Goal: Task Accomplishment & Management: Manage account settings

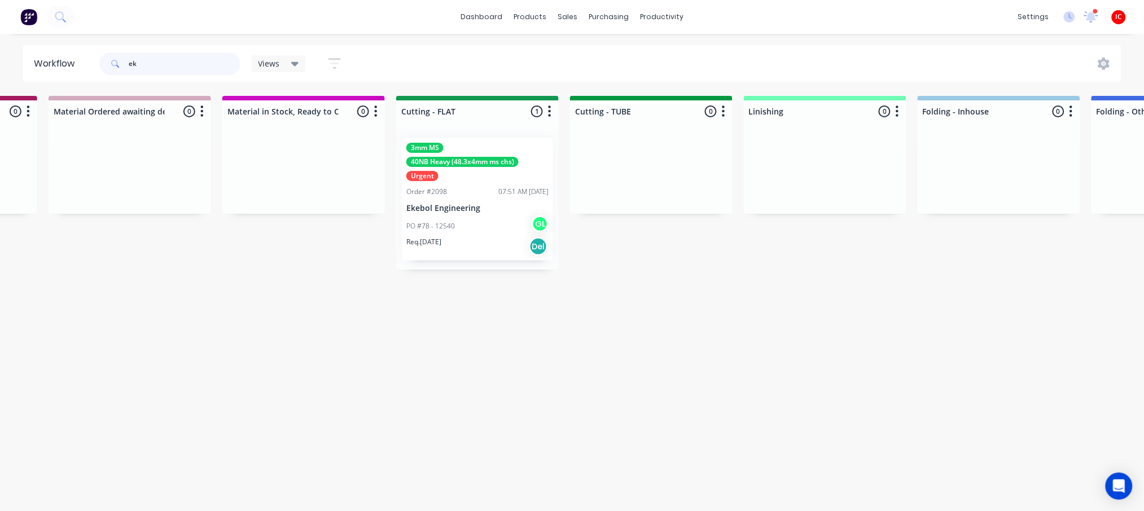
scroll to position [0, 1971]
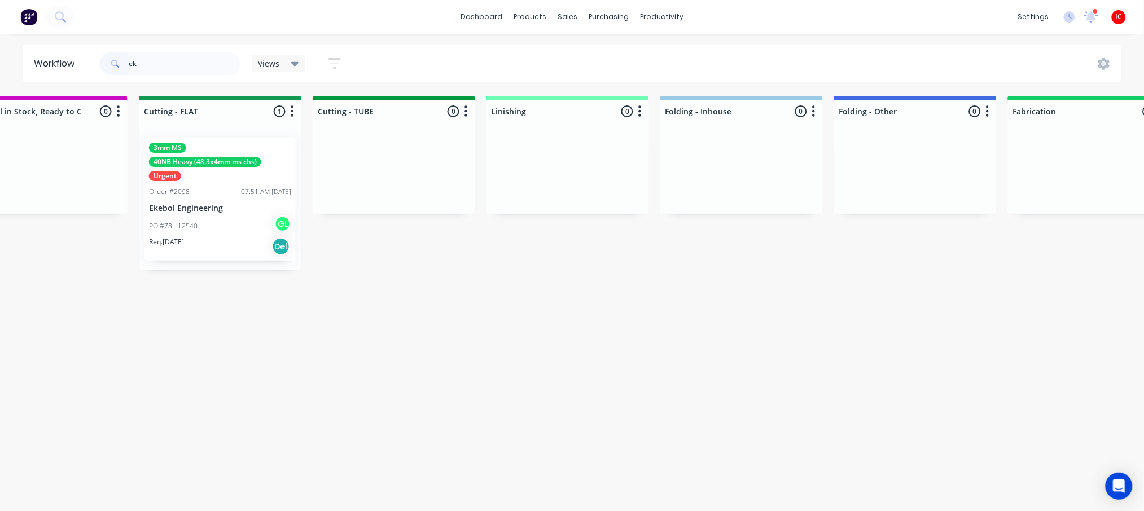
click at [253, 222] on div "PO #78 - 12540 GL" at bounding box center [220, 226] width 142 height 21
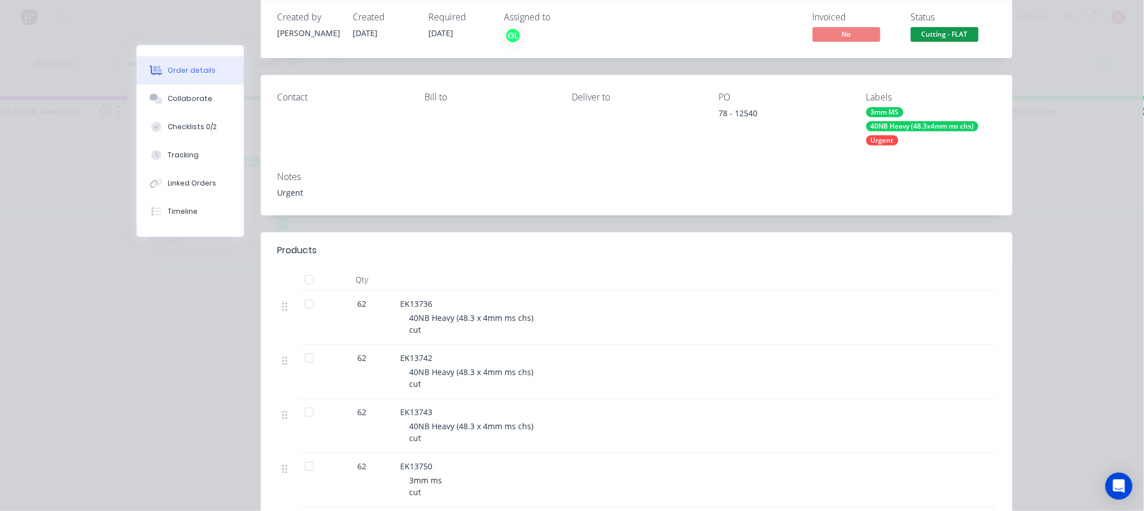
scroll to position [0, 0]
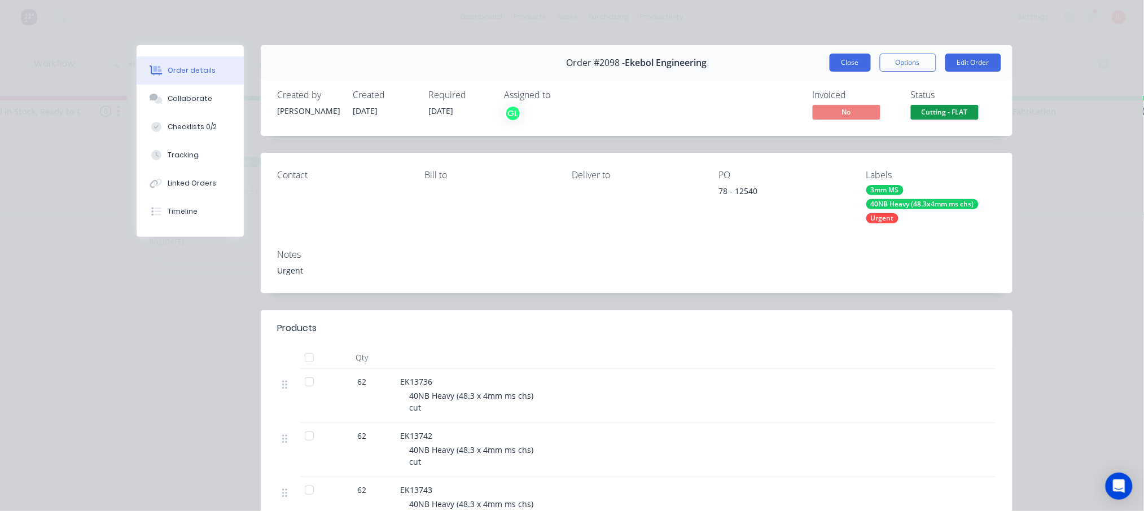
click at [852, 61] on button "Close" at bounding box center [849, 63] width 41 height 18
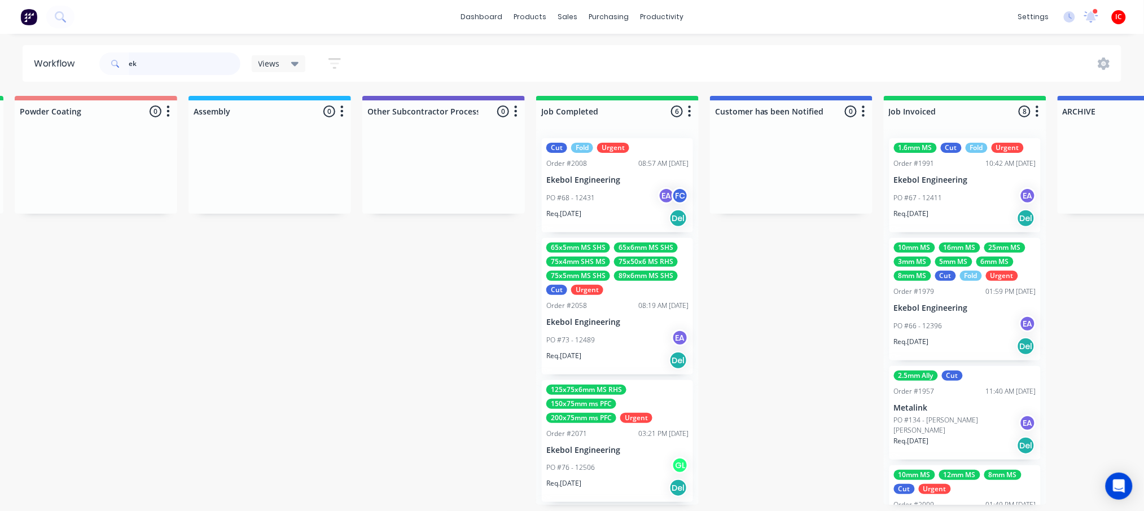
scroll to position [226, 0]
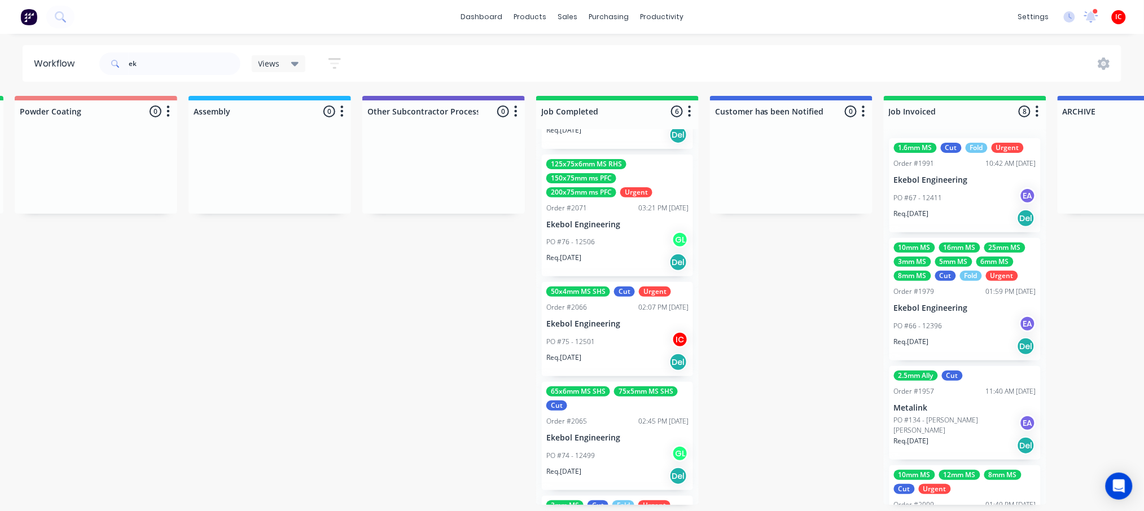
click at [655, 181] on div "125x75x6mm MS RHS 150x75mm ms PFC 200x75mm ms PFC Urgent" at bounding box center [617, 178] width 142 height 38
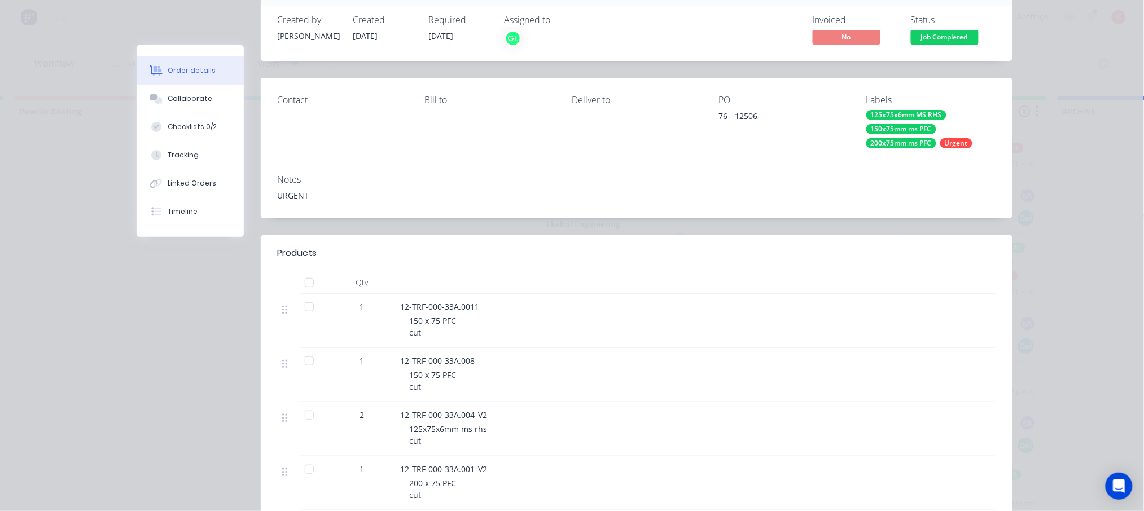
scroll to position [0, 0]
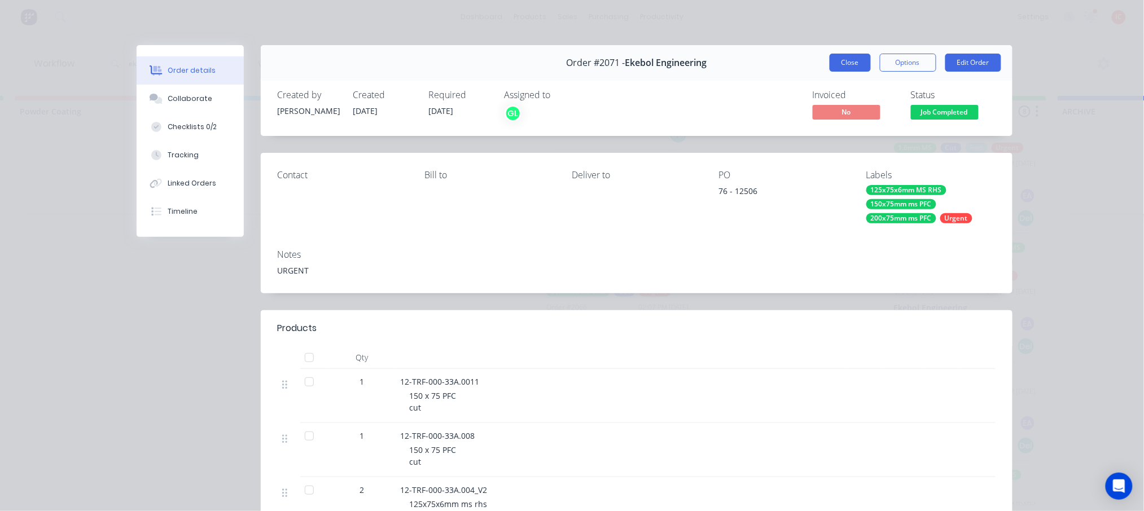
click at [849, 65] on button "Close" at bounding box center [849, 63] width 41 height 18
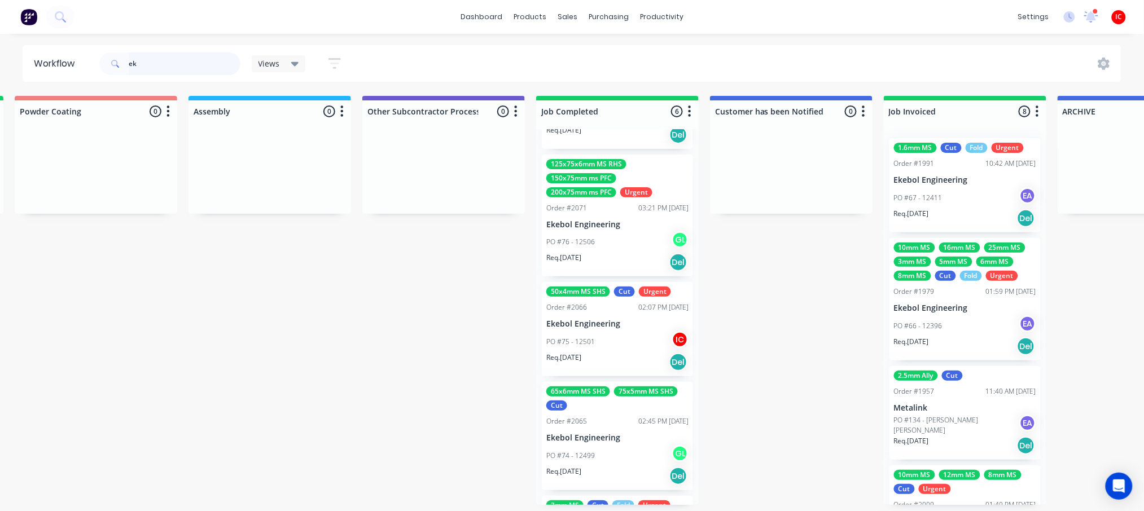
drag, startPoint x: 191, startPoint y: 63, endPoint x: 69, endPoint y: 67, distance: 122.5
click at [69, 67] on header "Workflow ek Views Save new view None (Default) edit [PERSON_NAME] edit [PERSON_…" at bounding box center [572, 63] width 1099 height 37
type input "MAN"
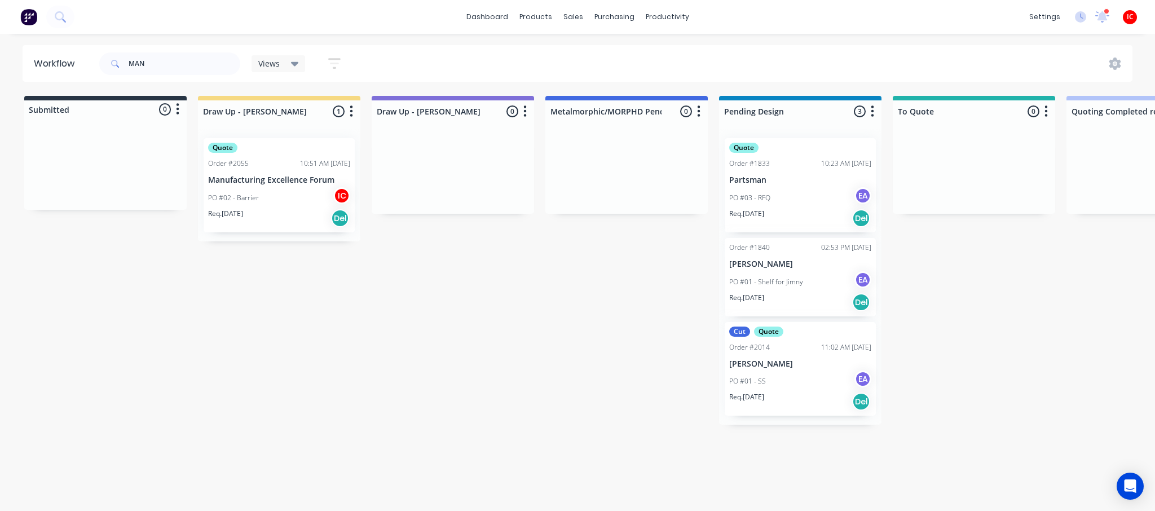
click at [283, 199] on div "PO #02 - Barrier IC" at bounding box center [279, 197] width 142 height 21
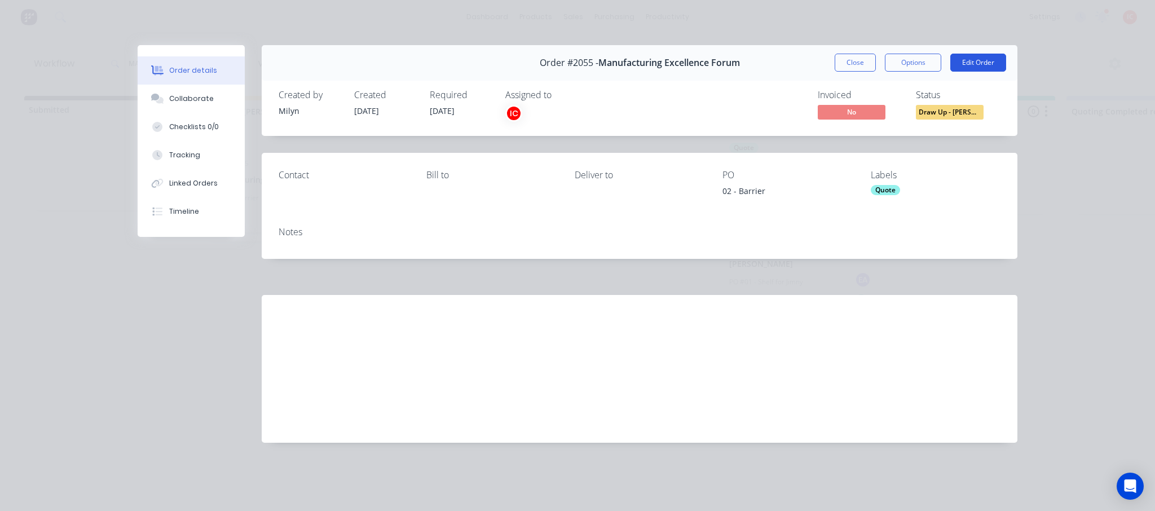
click at [977, 61] on button "Edit Order" at bounding box center [979, 63] width 56 height 18
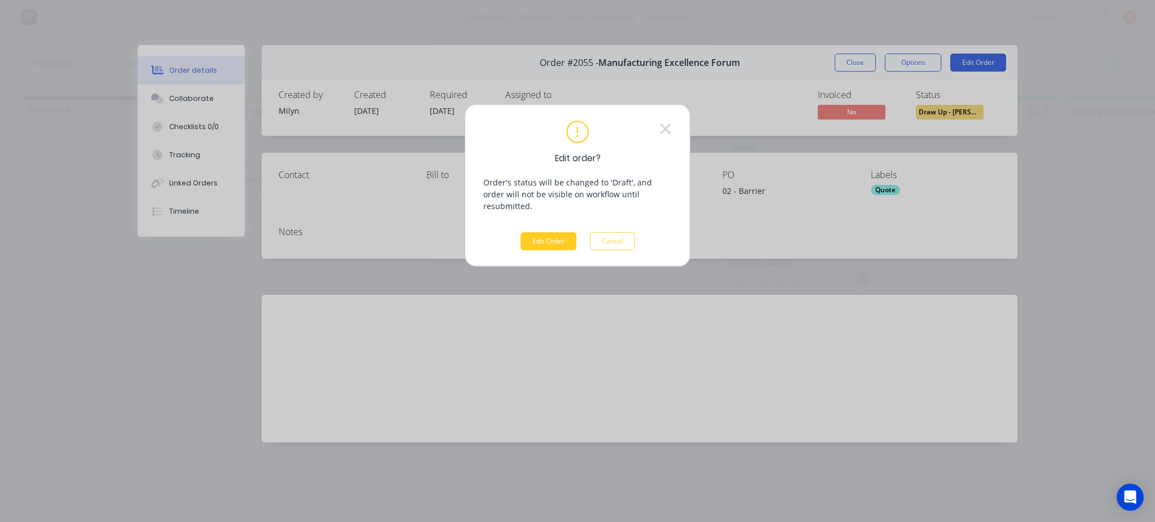
click at [536, 232] on button "Edit Order" at bounding box center [549, 241] width 56 height 18
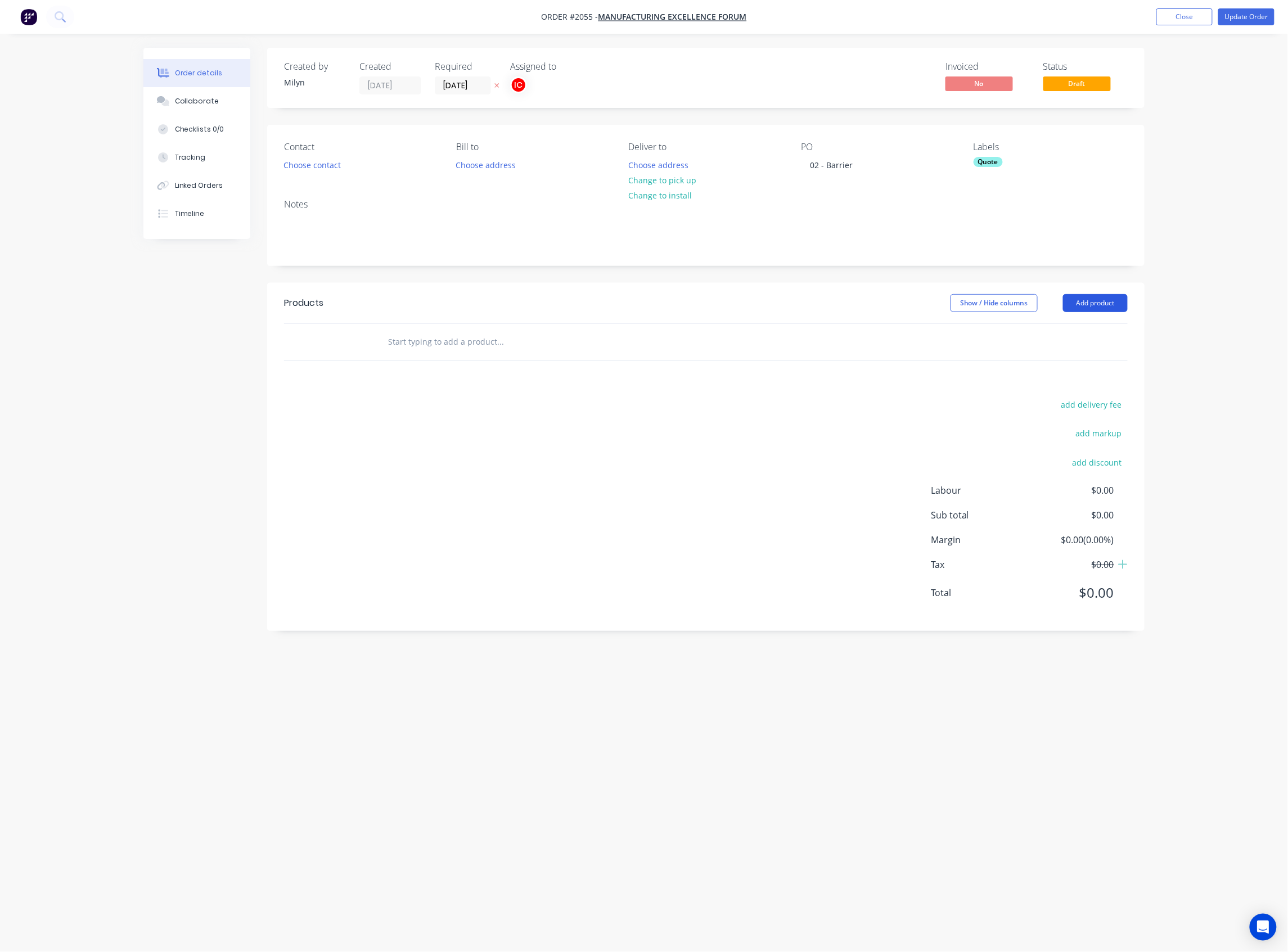
click at [1106, 306] on button "Add product" at bounding box center [1095, 303] width 65 height 18
click at [1063, 351] on div "Basic product" at bounding box center [1074, 354] width 87 height 16
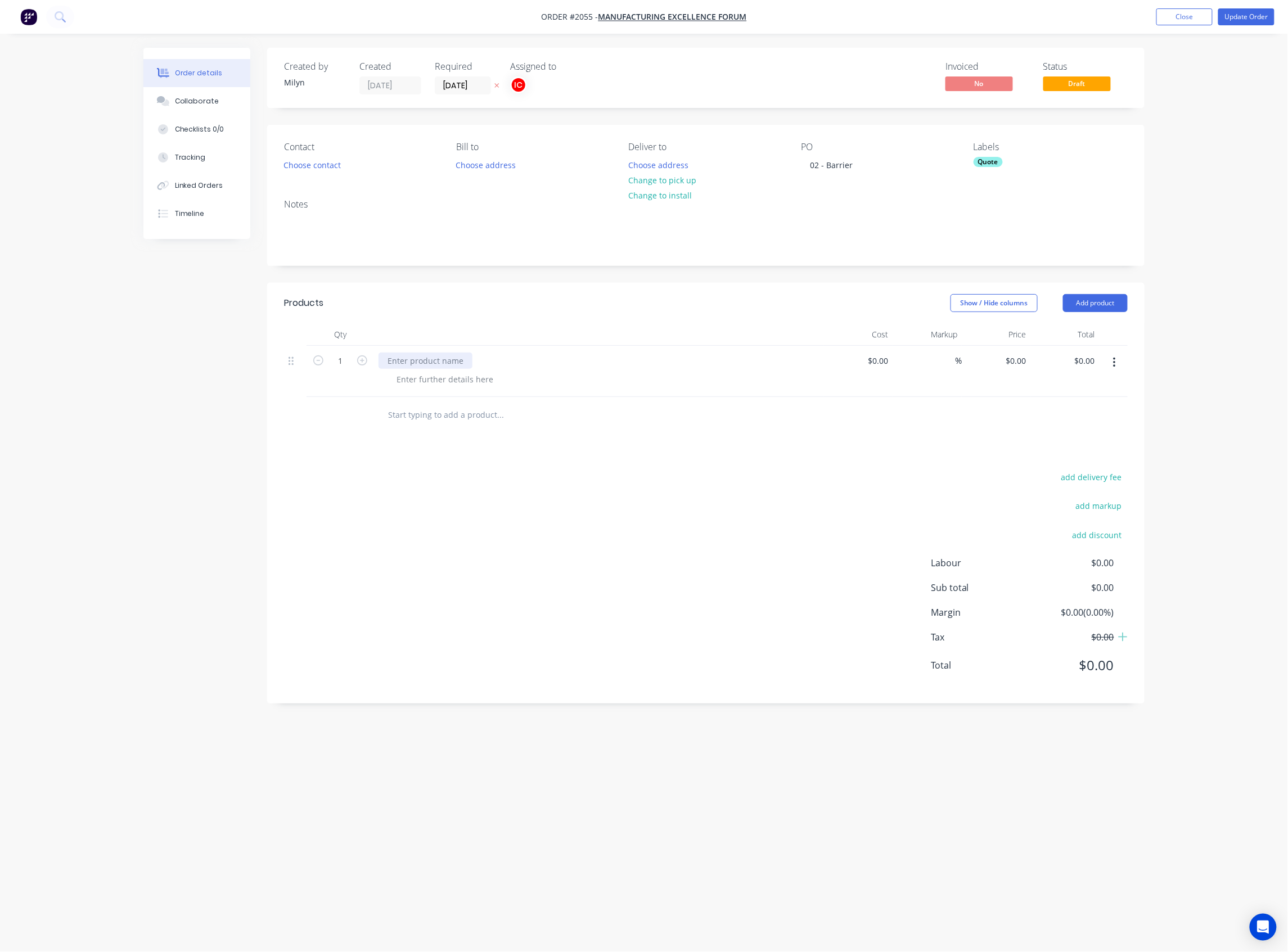
click at [440, 361] on div at bounding box center [426, 361] width 94 height 16
paste div
click at [445, 376] on div at bounding box center [445, 379] width 115 height 16
drag, startPoint x: 1111, startPoint y: 362, endPoint x: 1106, endPoint y: 367, distance: 7.1
click at [1111, 362] on button "button" at bounding box center [1115, 363] width 27 height 20
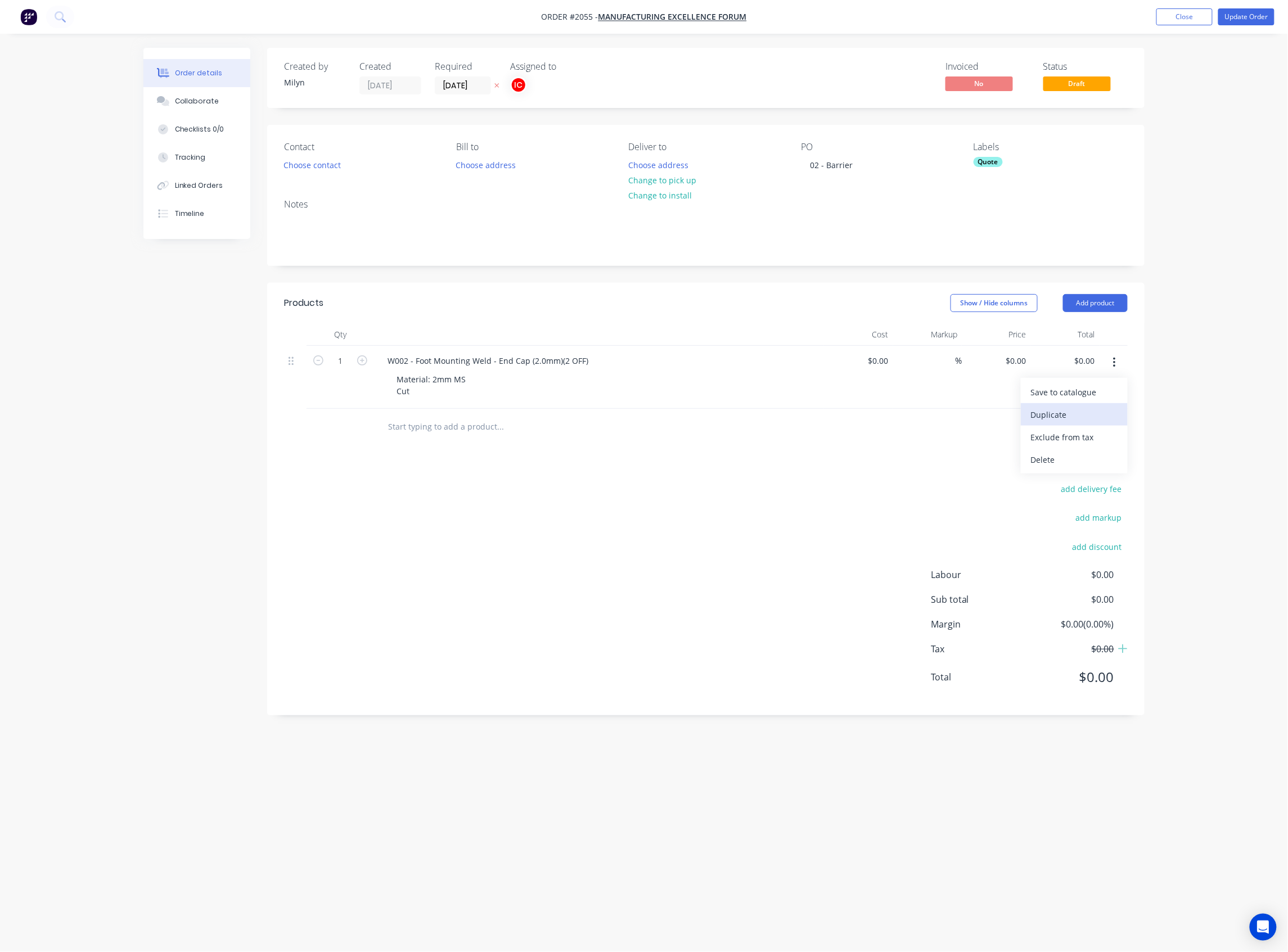
click at [1055, 414] on div "Duplicate" at bounding box center [1074, 415] width 87 height 16
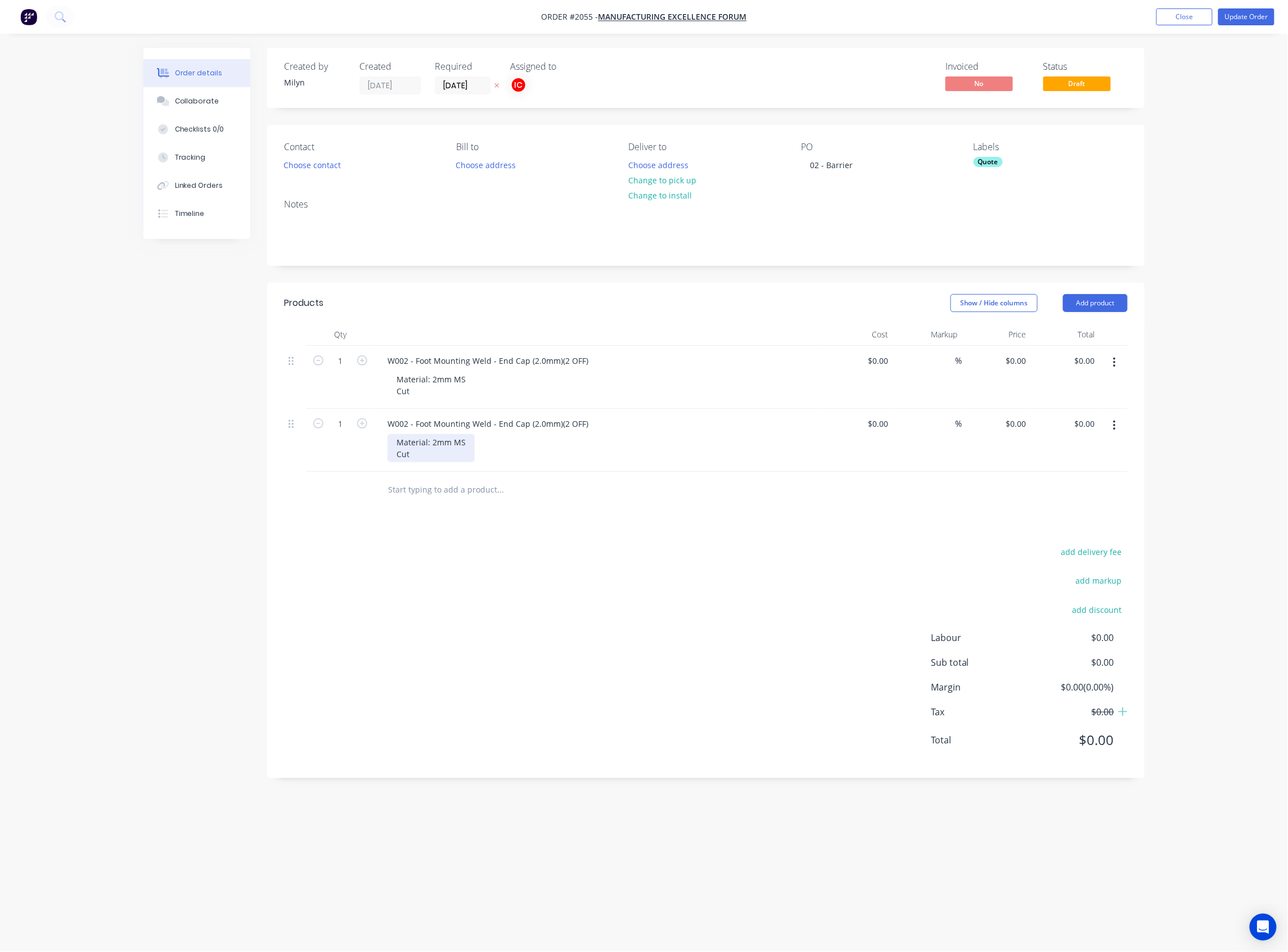
click at [437, 442] on div "Material: 2mm MS Cut" at bounding box center [431, 449] width 87 height 28
drag, startPoint x: 587, startPoint y: 427, endPoint x: 341, endPoint y: 423, distance: 246.0
click at [341, 423] on div "1 W002 - Foot Mounting Weld - End Cap (2.0mm)(2 OFF) Material: 6mm MS Cut $0.00…" at bounding box center [706, 440] width 843 height 63
paste div
click at [545, 509] on div "Products Show / Hide columns Add product Qty Cost Markup Price Total 1 W002 - F…" at bounding box center [706, 530] width 877 height 495
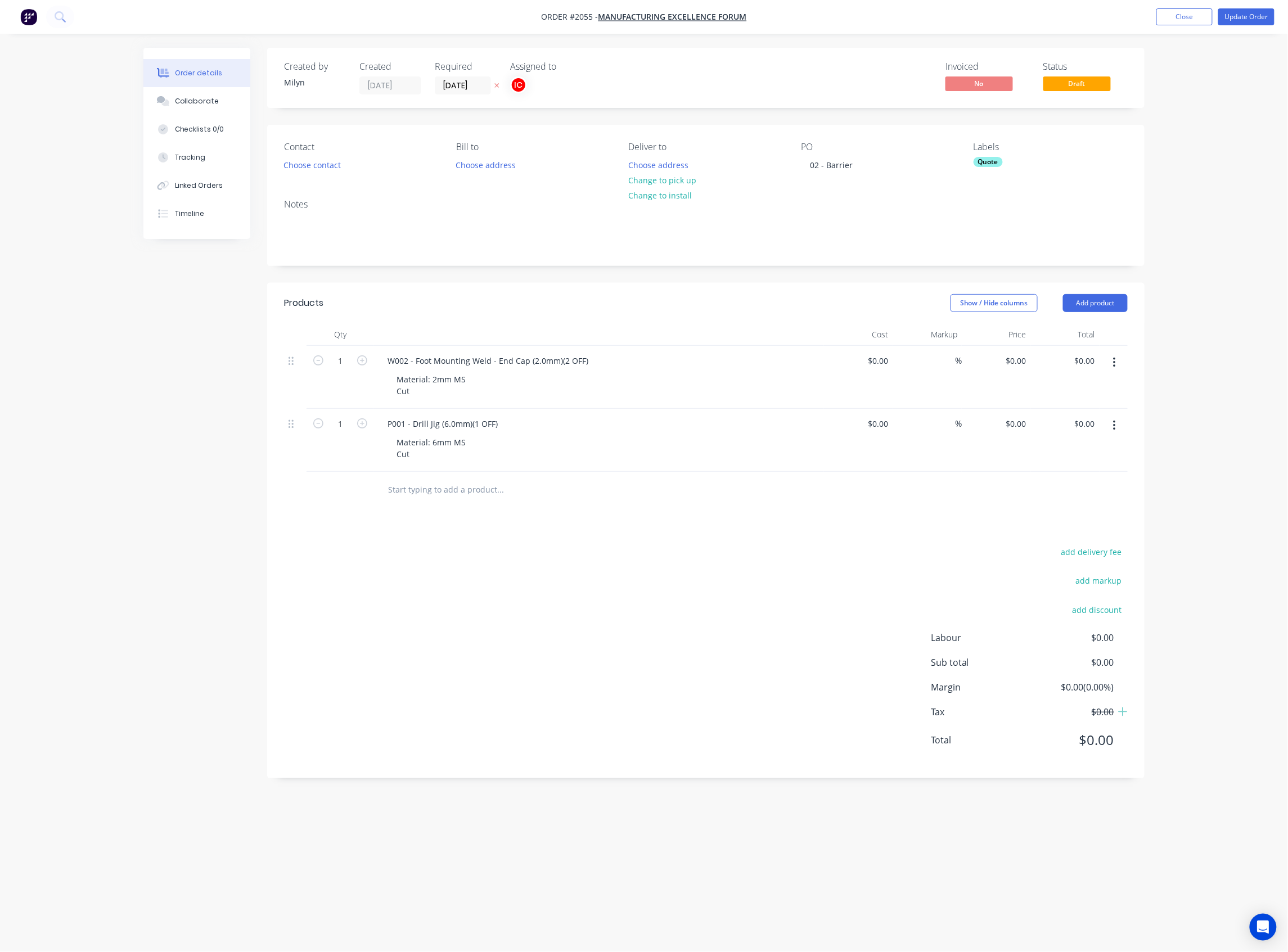
click at [1115, 428] on icon "button" at bounding box center [1114, 426] width 3 height 12
click at [1051, 481] on div "Duplicate" at bounding box center [1074, 477] width 87 height 16
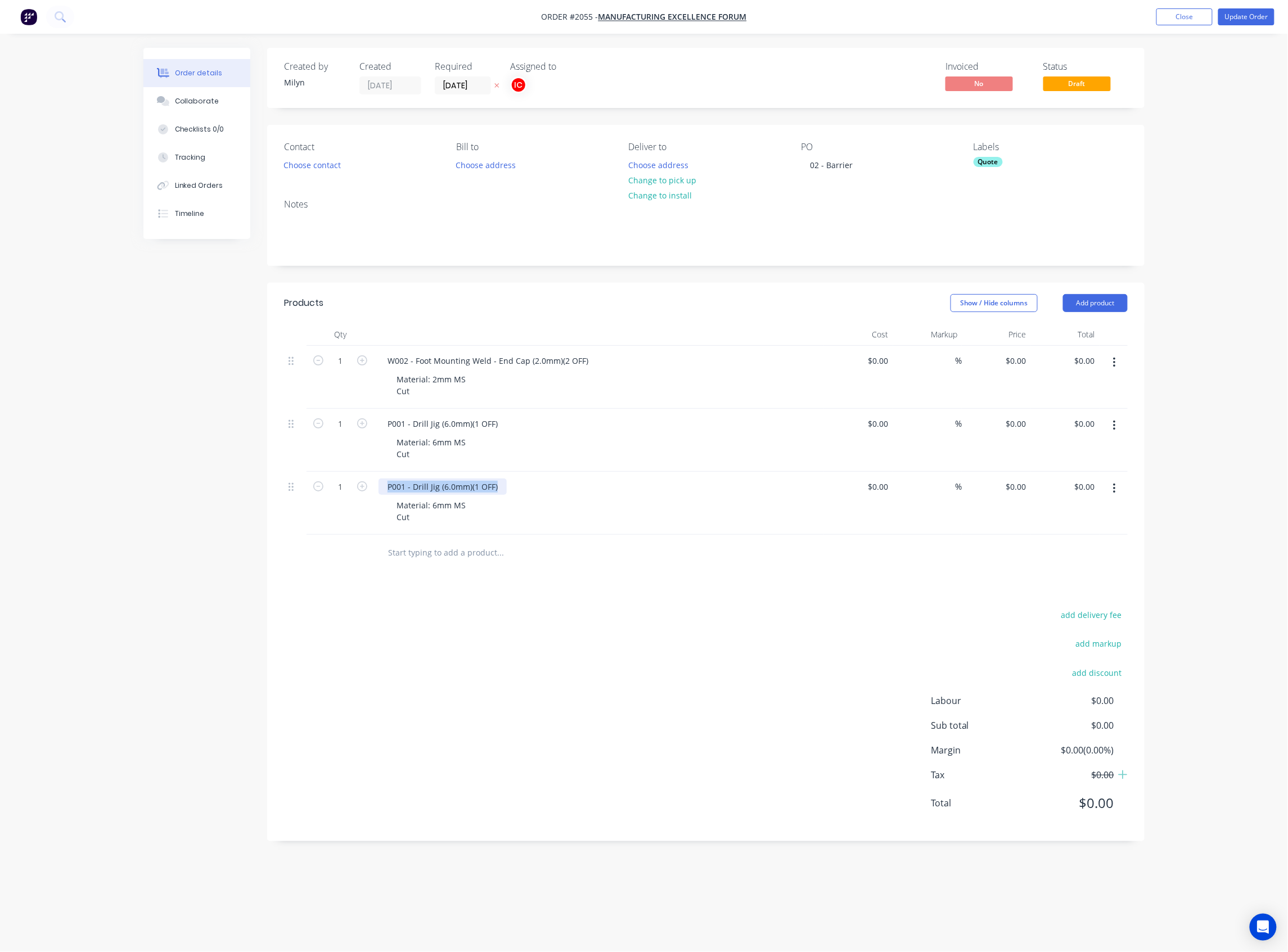
drag, startPoint x: 498, startPoint y: 485, endPoint x: 286, endPoint y: 479, distance: 212.1
click at [286, 479] on div "1 P001 - Drill Jig (6.0mm)(1 OFF) Material: 6mm MS Cut $0.00 $0.00 % $0.00 $0.0…" at bounding box center [706, 502] width 843 height 63
paste div
click at [524, 509] on div "Products Show / Hide columns Add product Qty Cost Markup Price Total 1 W002 - F…" at bounding box center [706, 562] width 877 height 558
click at [360, 361] on icon "button" at bounding box center [362, 361] width 10 height 10
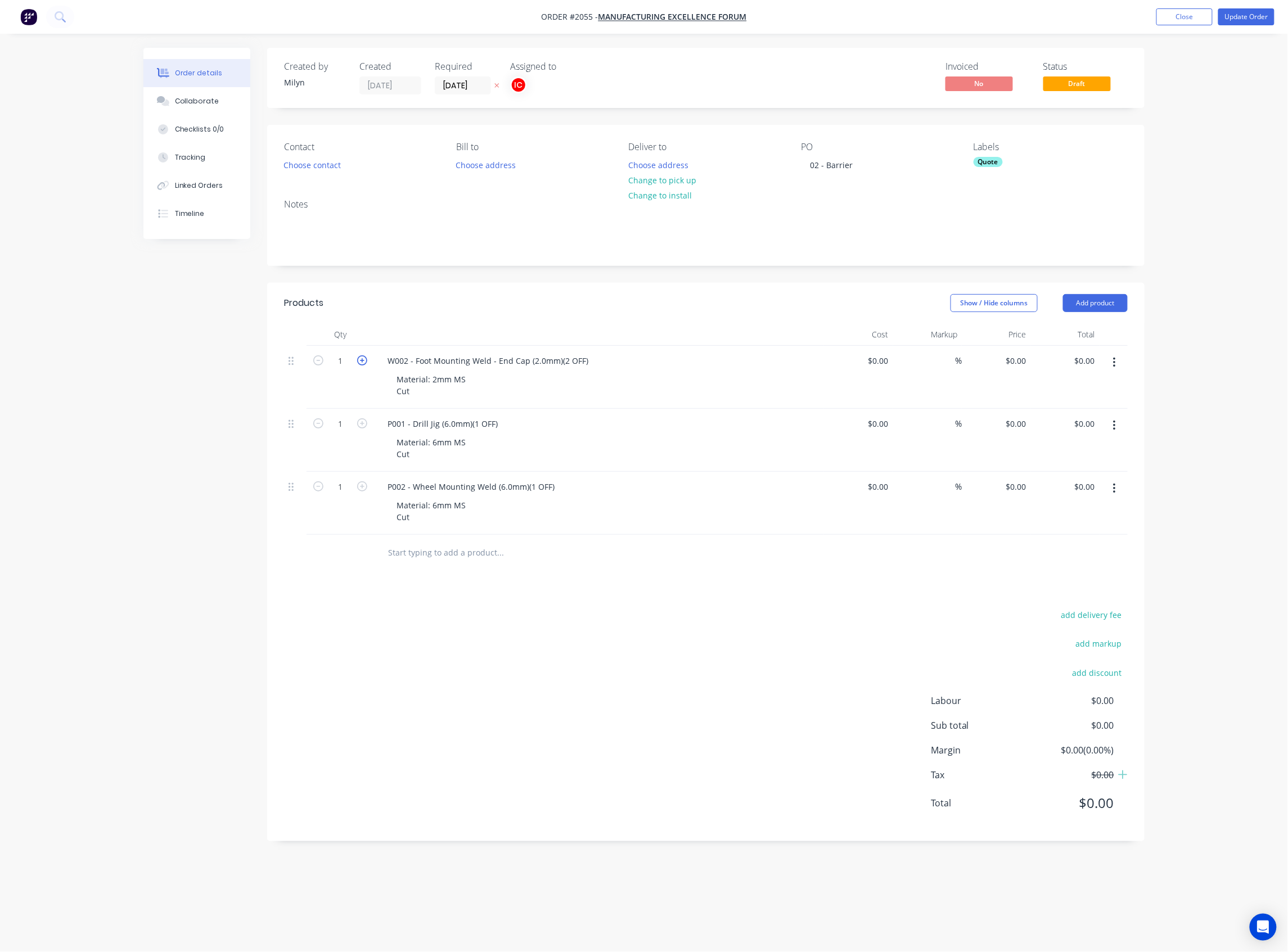
type input "2"
click at [1115, 493] on icon "button" at bounding box center [1114, 488] width 2 height 10
click at [1066, 509] on div "Duplicate" at bounding box center [1074, 540] width 87 height 16
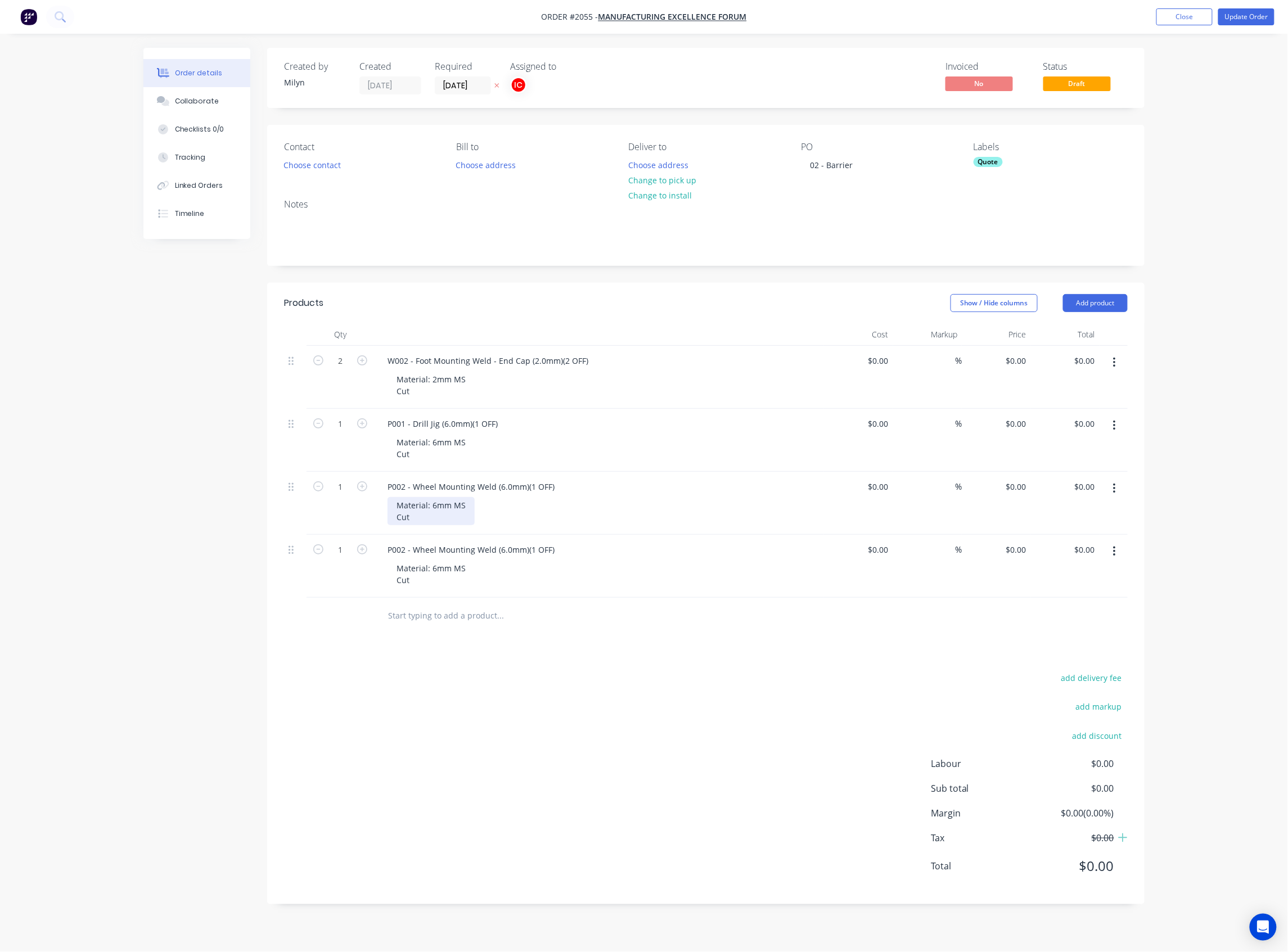
click at [467, 506] on div "Material: 6mm MS Cut" at bounding box center [431, 511] width 87 height 28
click at [555, 509] on div "add delivery fee add markup add discount Labour $0.00 Sub total $0.00 Margin $0…" at bounding box center [706, 791] width 843 height 217
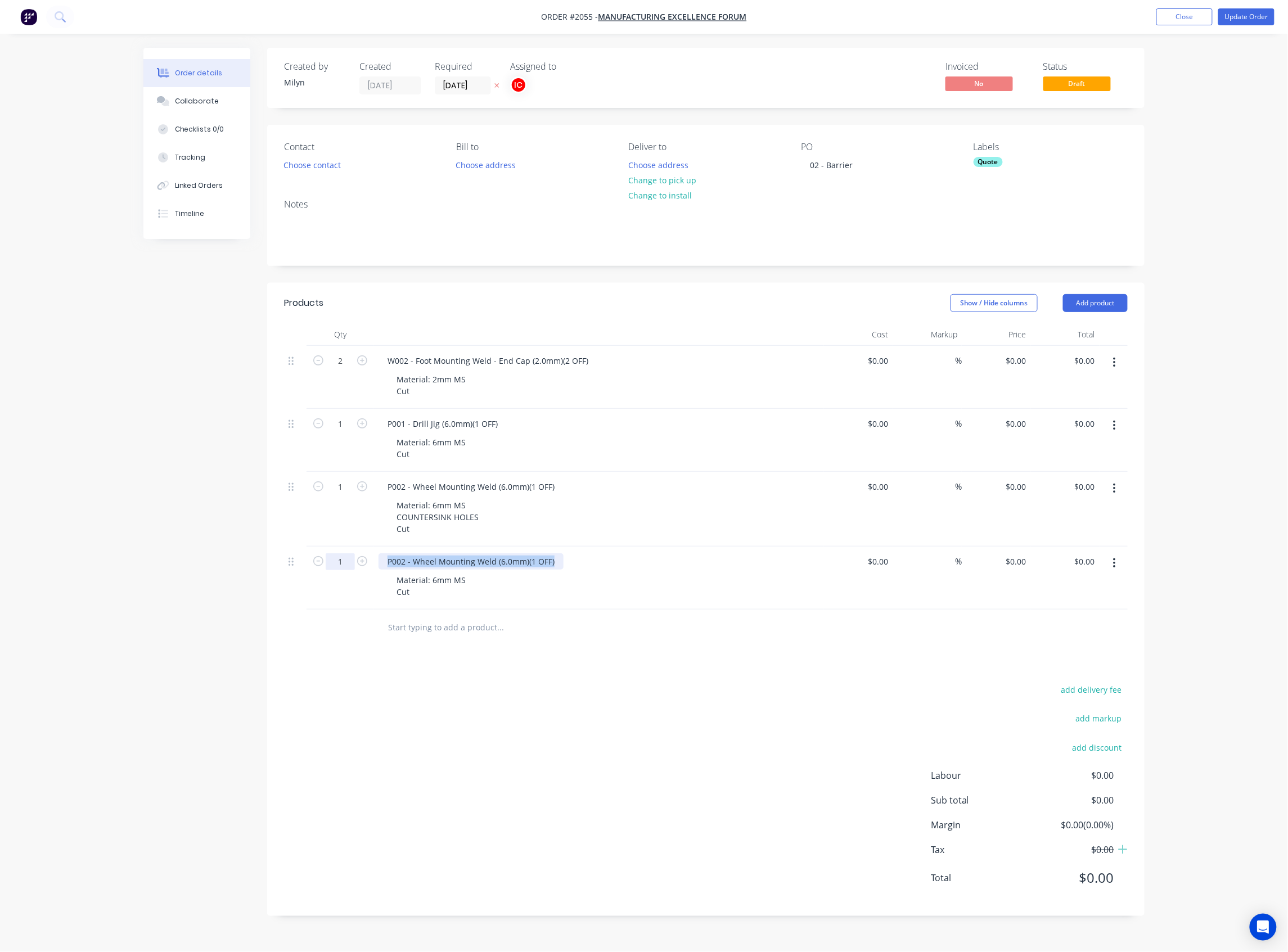
drag, startPoint x: 557, startPoint y: 566, endPoint x: 338, endPoint y: 566, distance: 219.0
click at [338, 509] on div "1 P002 - Wheel Mounting Weld (6.0mm)(1 OFF) Material: 6mm MS Cut $0.00 $0.00 % …" at bounding box center [706, 577] width 843 height 63
paste div
click at [629, 509] on div "Products Show / Hide columns Add product Qty Cost Markup Price Total 2 W002 - F…" at bounding box center [706, 599] width 877 height 633
click at [1113, 509] on icon "button" at bounding box center [1114, 563] width 3 height 12
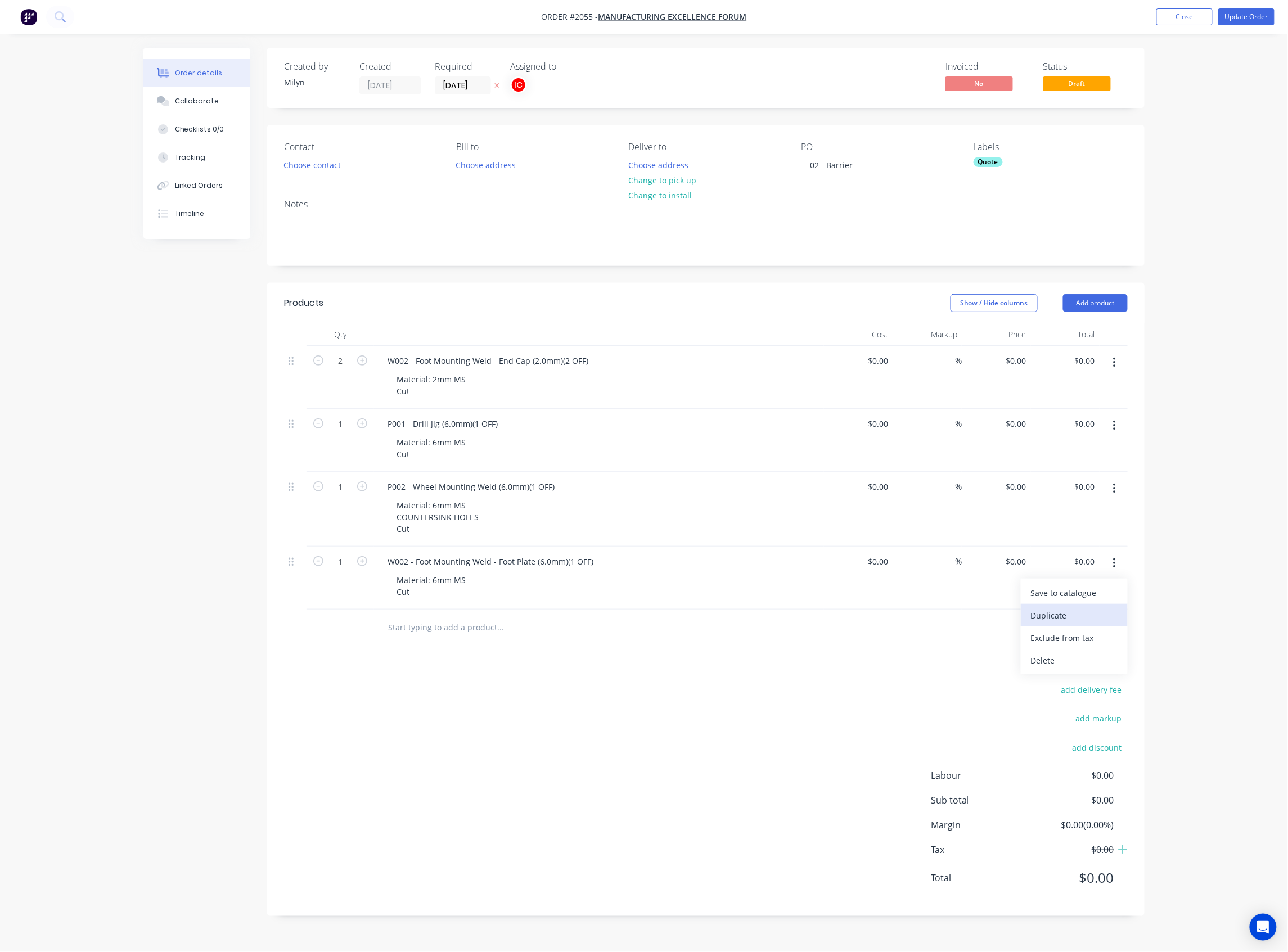
click at [1051, 509] on div "Duplicate" at bounding box center [1074, 615] width 87 height 16
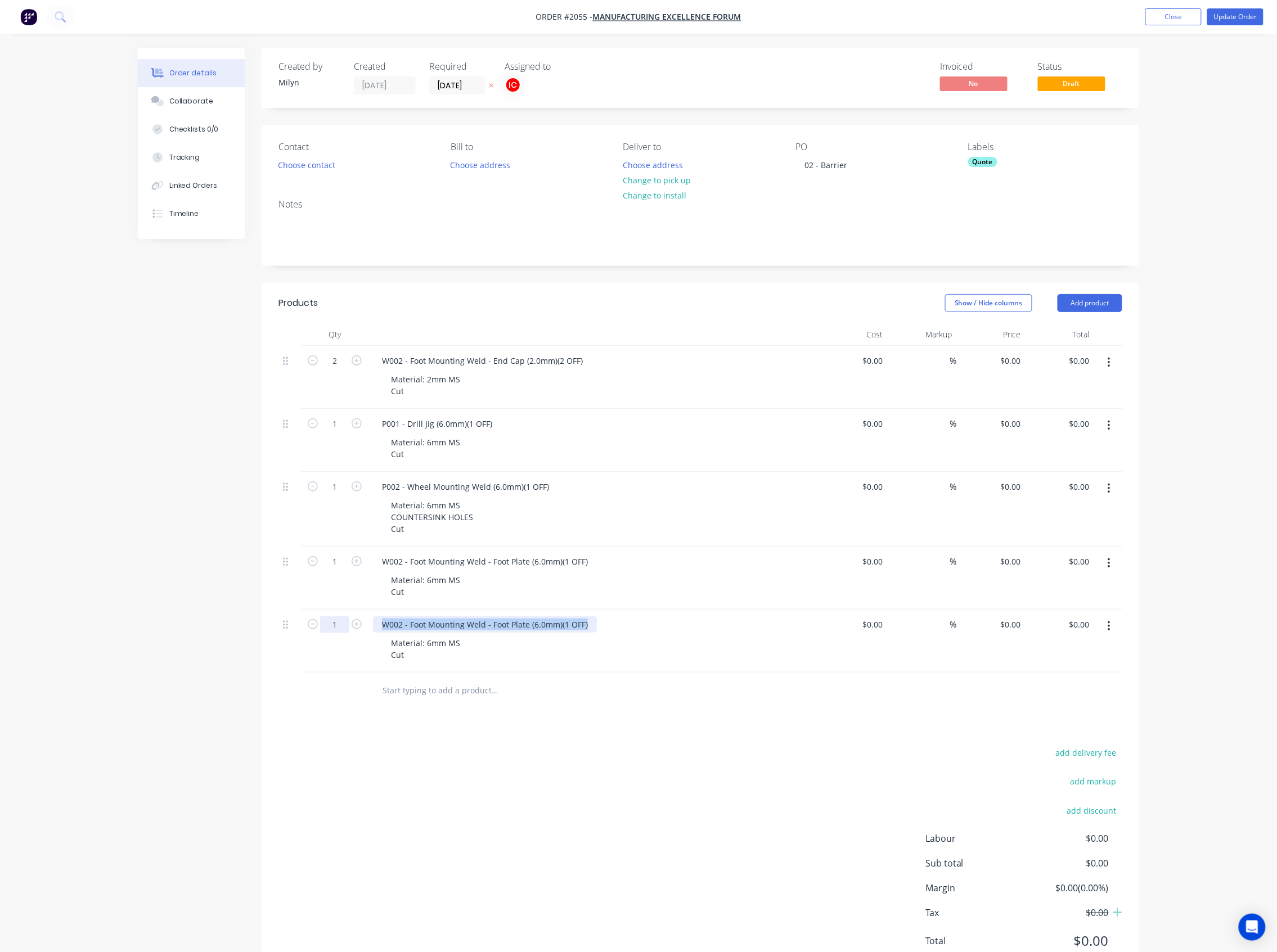
drag, startPoint x: 592, startPoint y: 629, endPoint x: 347, endPoint y: 626, distance: 245.0
click at [347, 509] on div "1 W002 - Foot Mounting Weld - Foot Plate (6.0mm)(1 OFF) Material: 6mm MS Cut $0…" at bounding box center [700, 641] width 843 height 63
paste div
drag, startPoint x: 462, startPoint y: 642, endPoint x: 426, endPoint y: 646, distance: 36.2
click at [426, 509] on div "Material: 6mm MS Cut" at bounding box center [425, 649] width 87 height 28
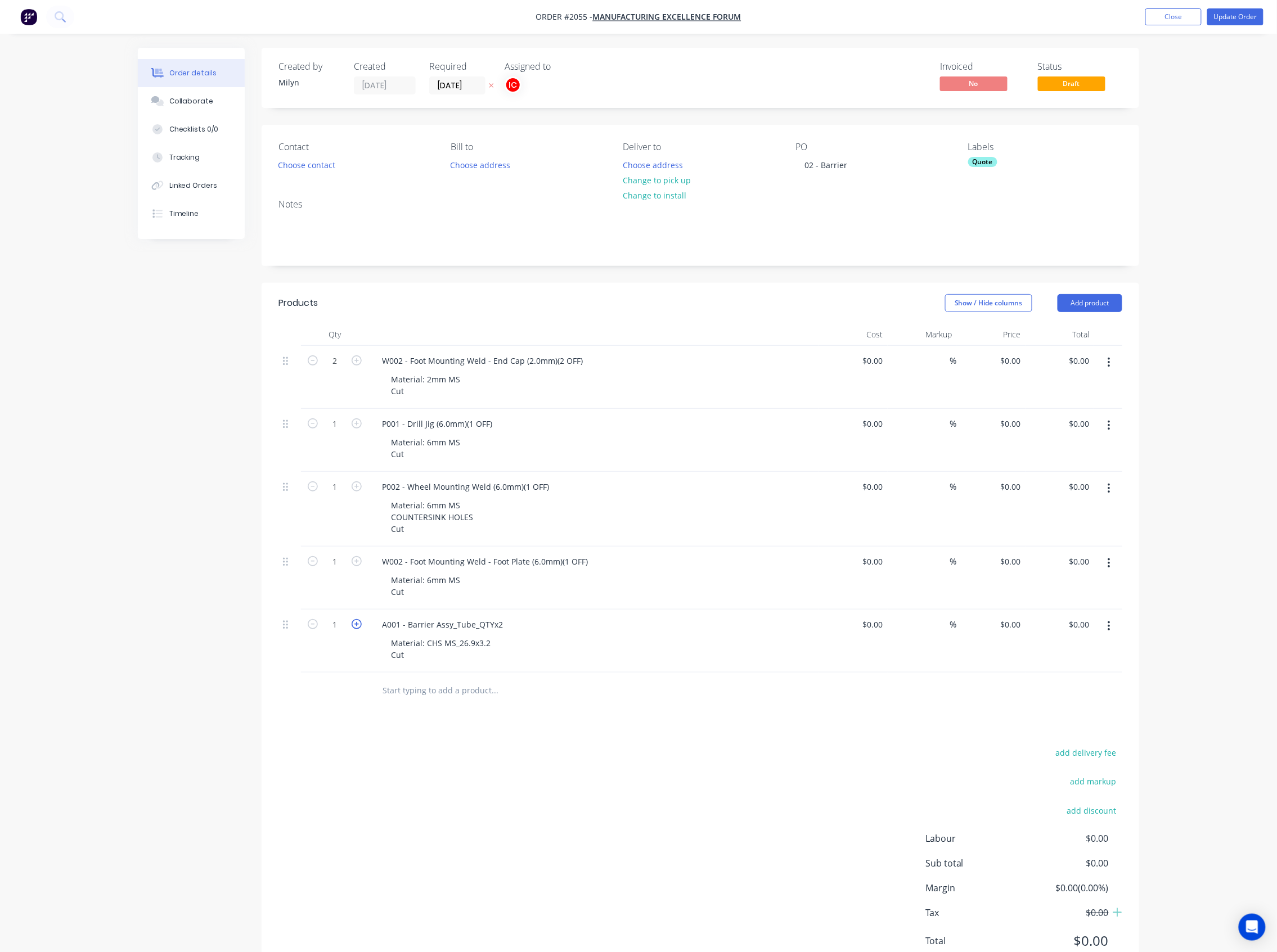
click at [354, 509] on icon "button" at bounding box center [357, 624] width 10 height 10
type input "2"
drag, startPoint x: 585, startPoint y: 633, endPoint x: 599, endPoint y: 621, distance: 18.4
click at [586, 509] on div "A001 - Barrier Assy_Tube_QTYx2" at bounding box center [593, 624] width 441 height 16
click at [979, 169] on div "Labels Quote" at bounding box center [1045, 158] width 155 height 32
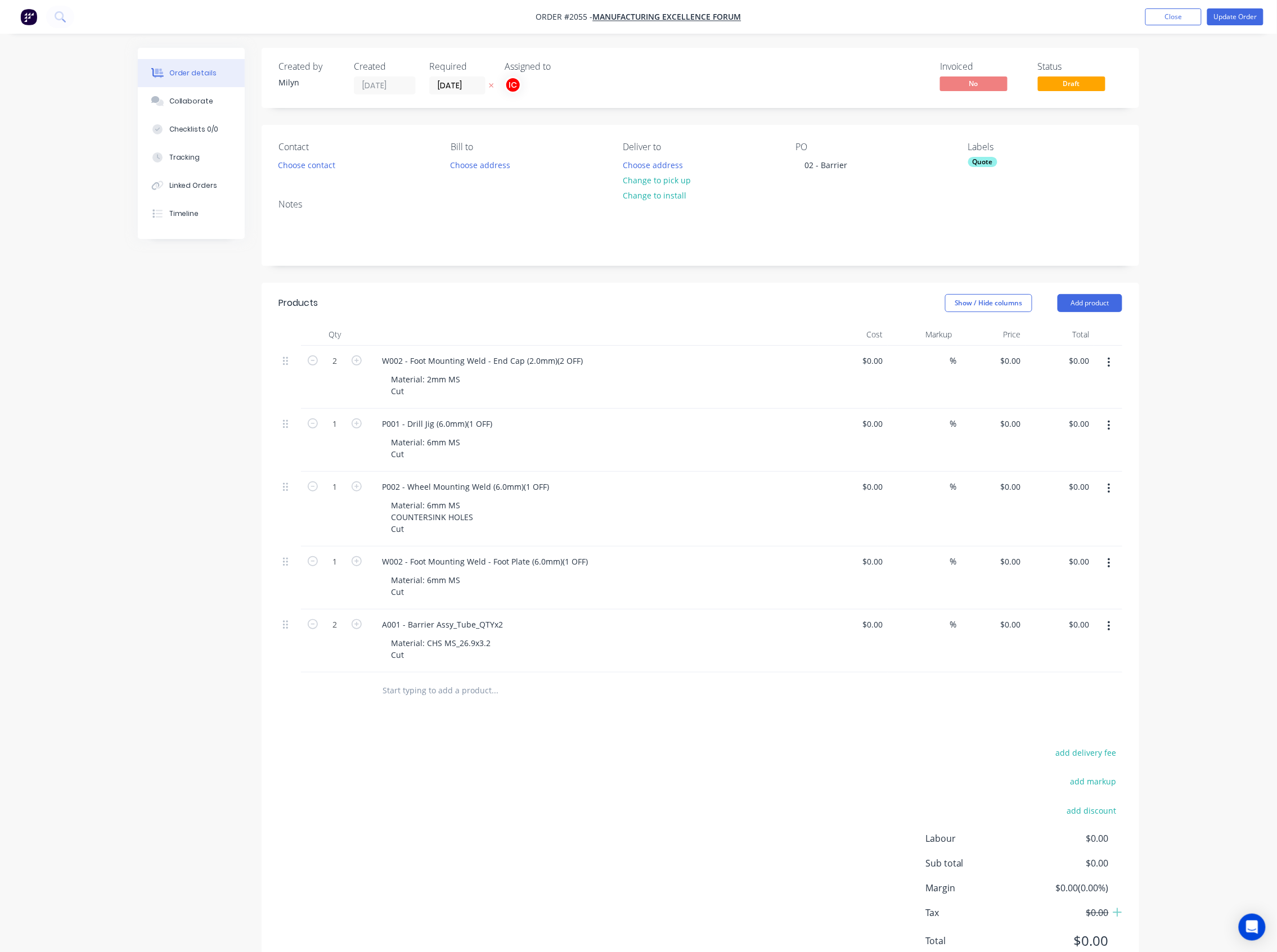
click at [985, 163] on div "Quote" at bounding box center [982, 161] width 29 height 10
click at [1036, 190] on input "text" at bounding box center [1061, 192] width 118 height 23
type input "2mm ms"
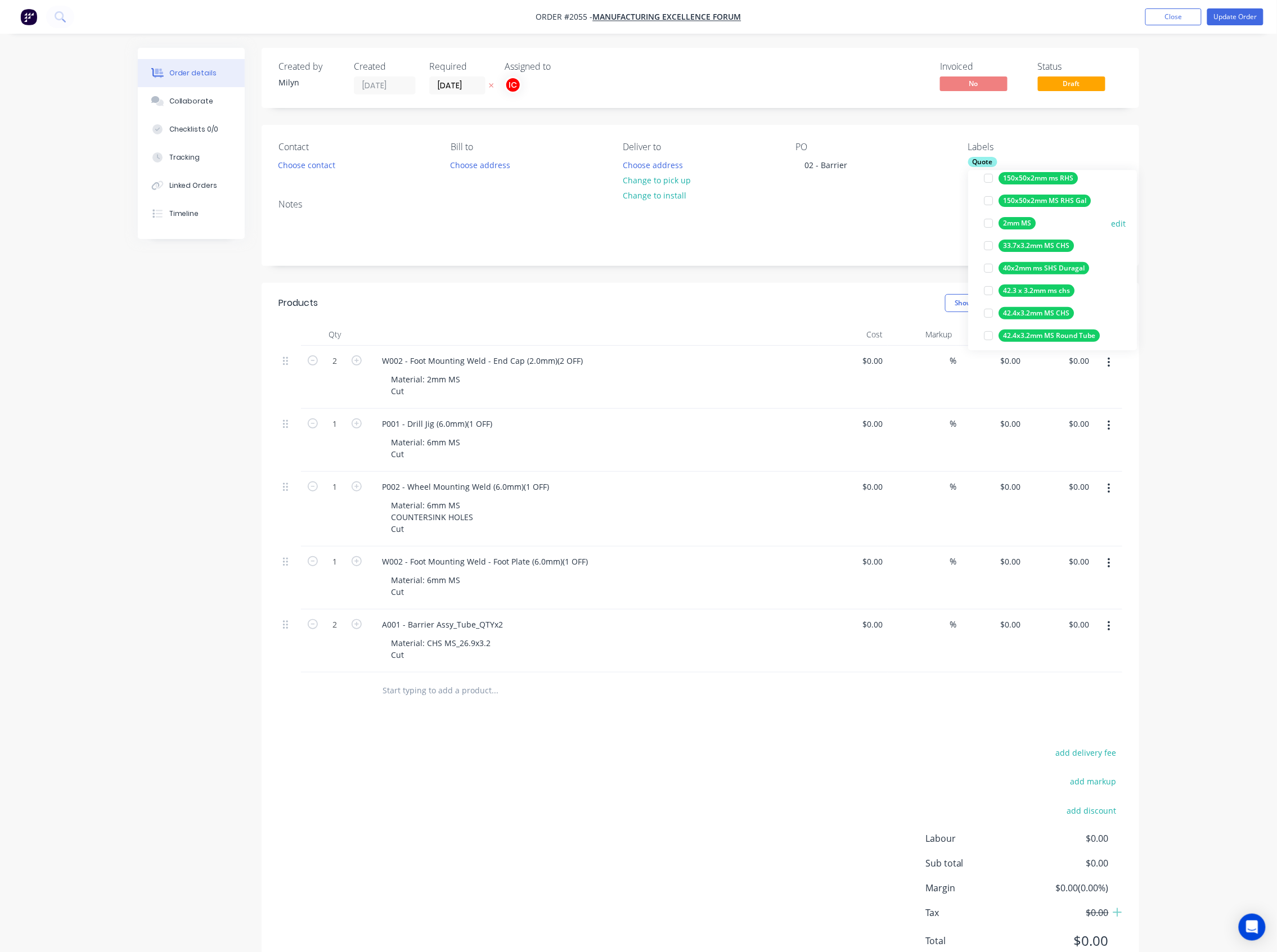
click at [990, 221] on div at bounding box center [988, 223] width 23 height 23
click at [921, 207] on div "Notes" at bounding box center [700, 204] width 843 height 11
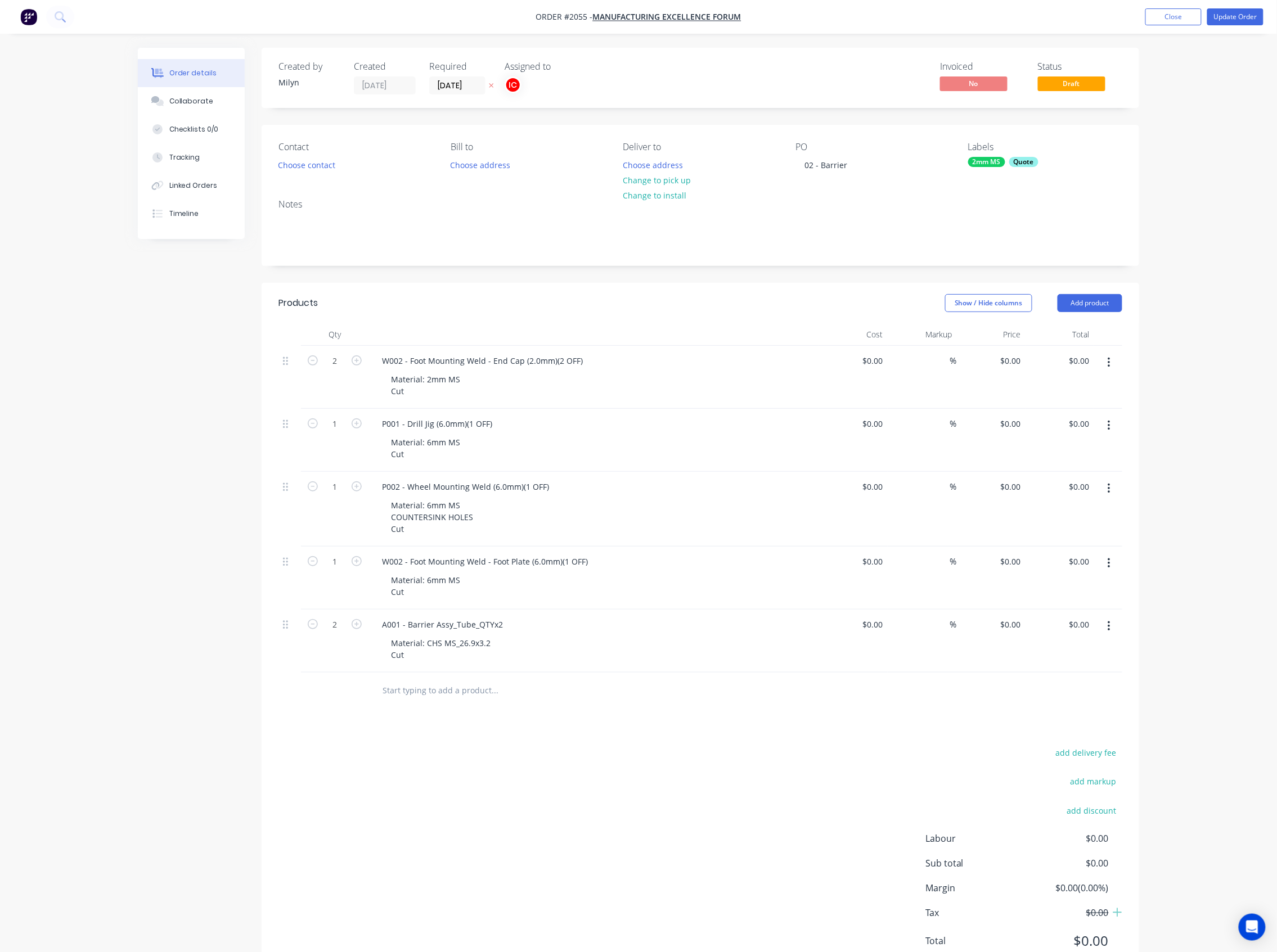
click at [1035, 160] on div "Quote" at bounding box center [1023, 161] width 29 height 10
drag, startPoint x: 1052, startPoint y: 196, endPoint x: 978, endPoint y: 191, distance: 74.2
click at [978, 191] on div "2mm ms Create new label 2mm MS edit 100x50x2mm MS RHS edit 102x3.2mm ms chs edi…" at bounding box center [1052, 260] width 168 height 180
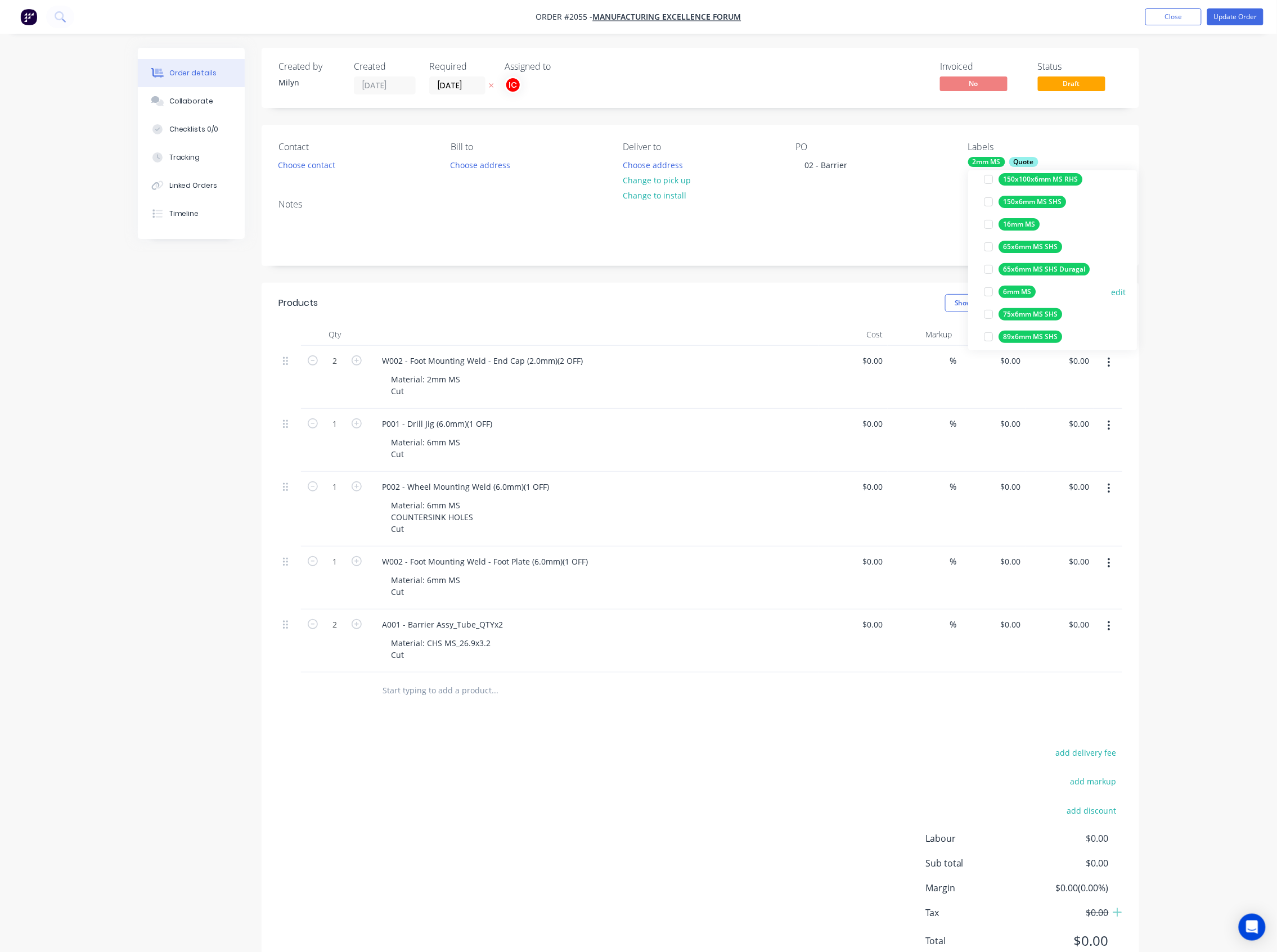
scroll to position [150, 0]
click at [988, 290] on div at bounding box center [988, 290] width 23 height 23
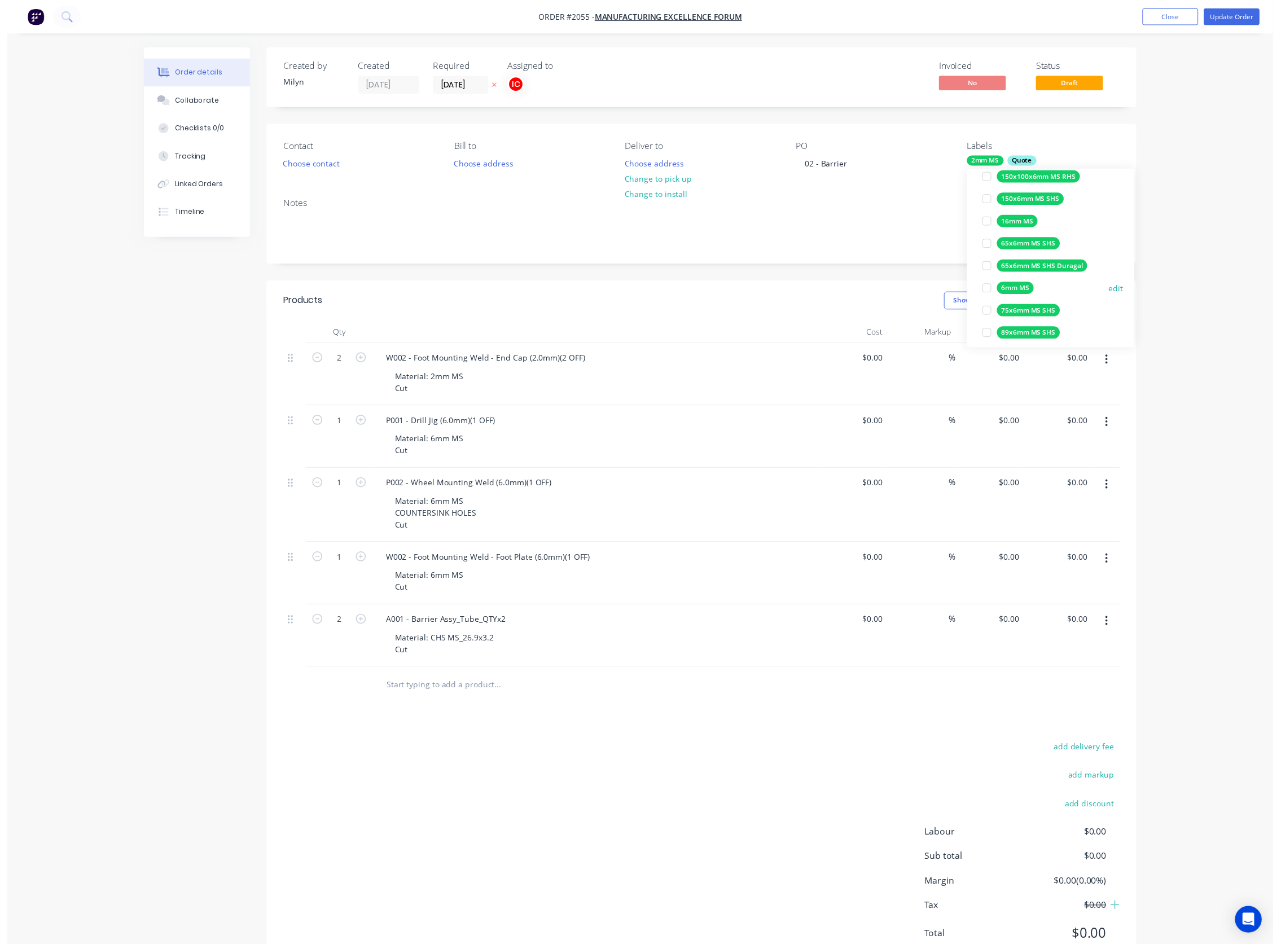
scroll to position [0, 0]
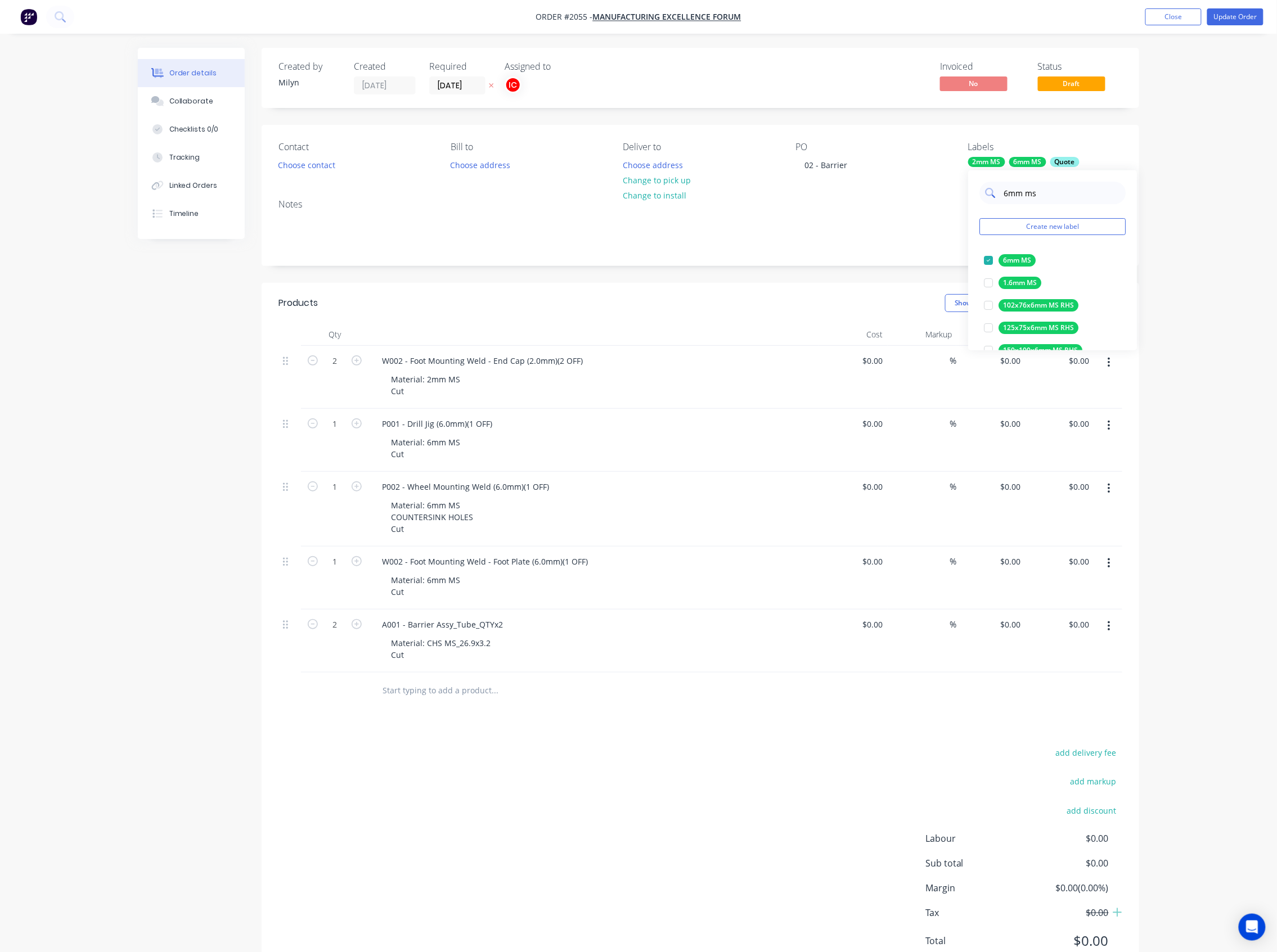
click at [1059, 201] on input "6mm ms" at bounding box center [1061, 192] width 118 height 23
drag, startPoint x: 1069, startPoint y: 194, endPoint x: 988, endPoint y: 194, distance: 81.0
click at [988, 194] on div "6mm ms" at bounding box center [1052, 192] width 147 height 23
click at [991, 261] on div at bounding box center [988, 260] width 23 height 23
drag, startPoint x: 1031, startPoint y: 193, endPoint x: 1000, endPoint y: 194, distance: 31.0
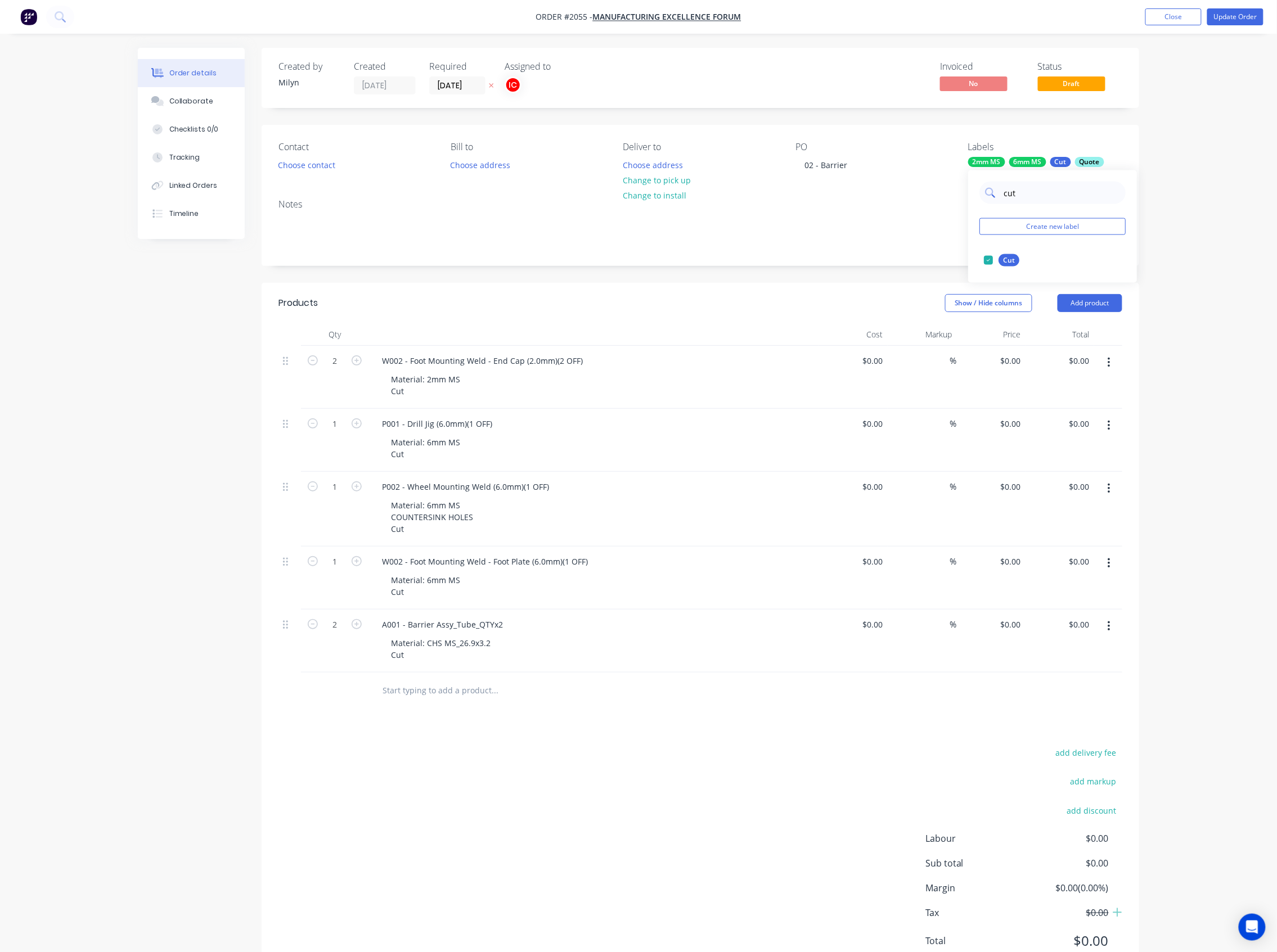
click at [1000, 194] on div "cut" at bounding box center [1052, 192] width 147 height 23
type input "counter"
click at [989, 261] on div at bounding box center [988, 260] width 23 height 23
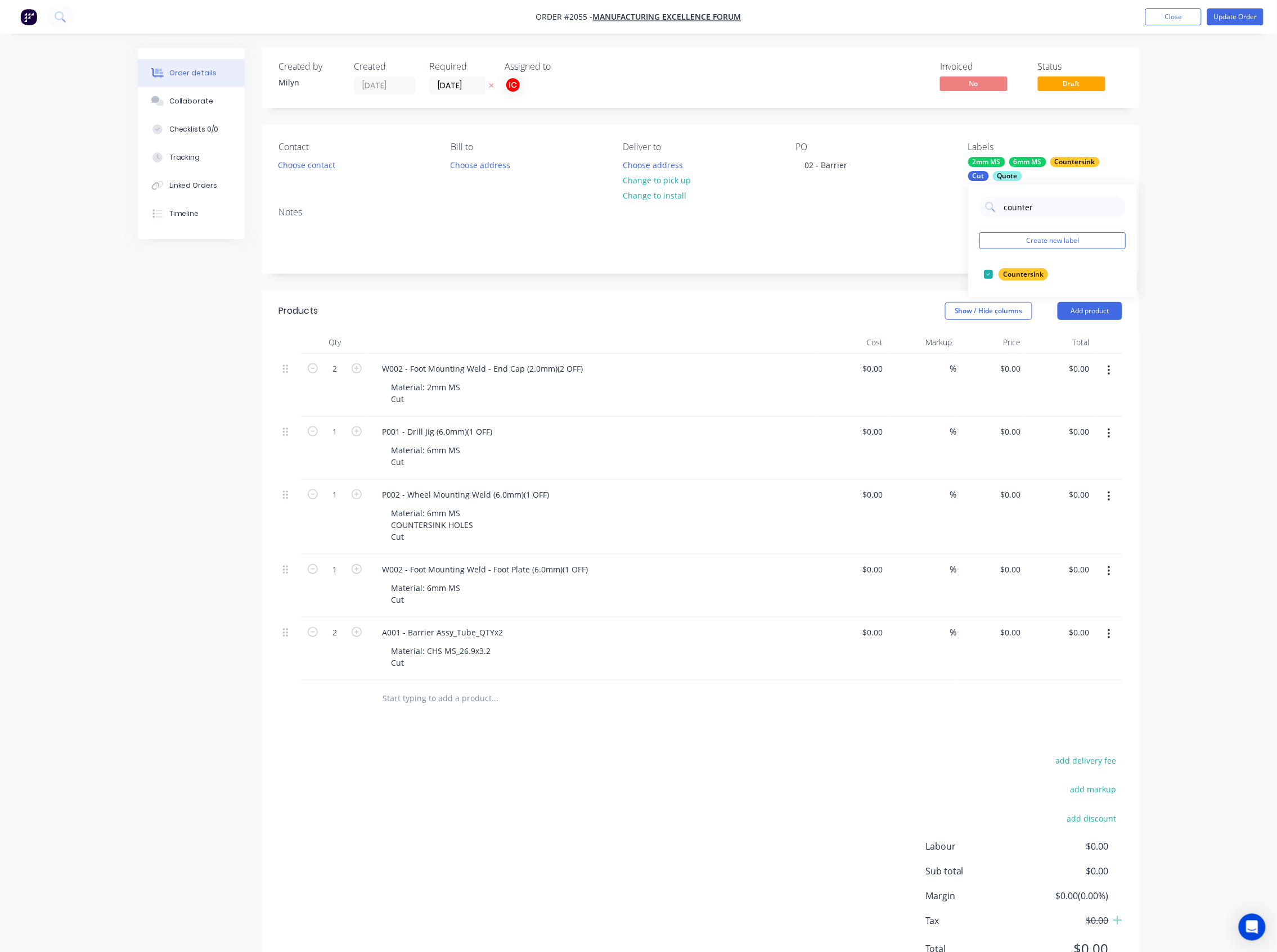
click at [1139, 229] on div "Order details Collaborate Checklists 0/0 Tracking Linked Orders Timeline Order …" at bounding box center [638, 501] width 1277 height 1004
click at [644, 509] on div "Products Show / Hide columns Add product Qty Cost Markup Price Total 2 W002 - F…" at bounding box center [700, 639] width 877 height 696
click at [590, 509] on div "add delivery fee add markup add discount Labour $0.00 Sub total $0.00 Margin $0…" at bounding box center [700, 861] width 843 height 217
click at [1139, 16] on button "Update Order" at bounding box center [1235, 16] width 56 height 17
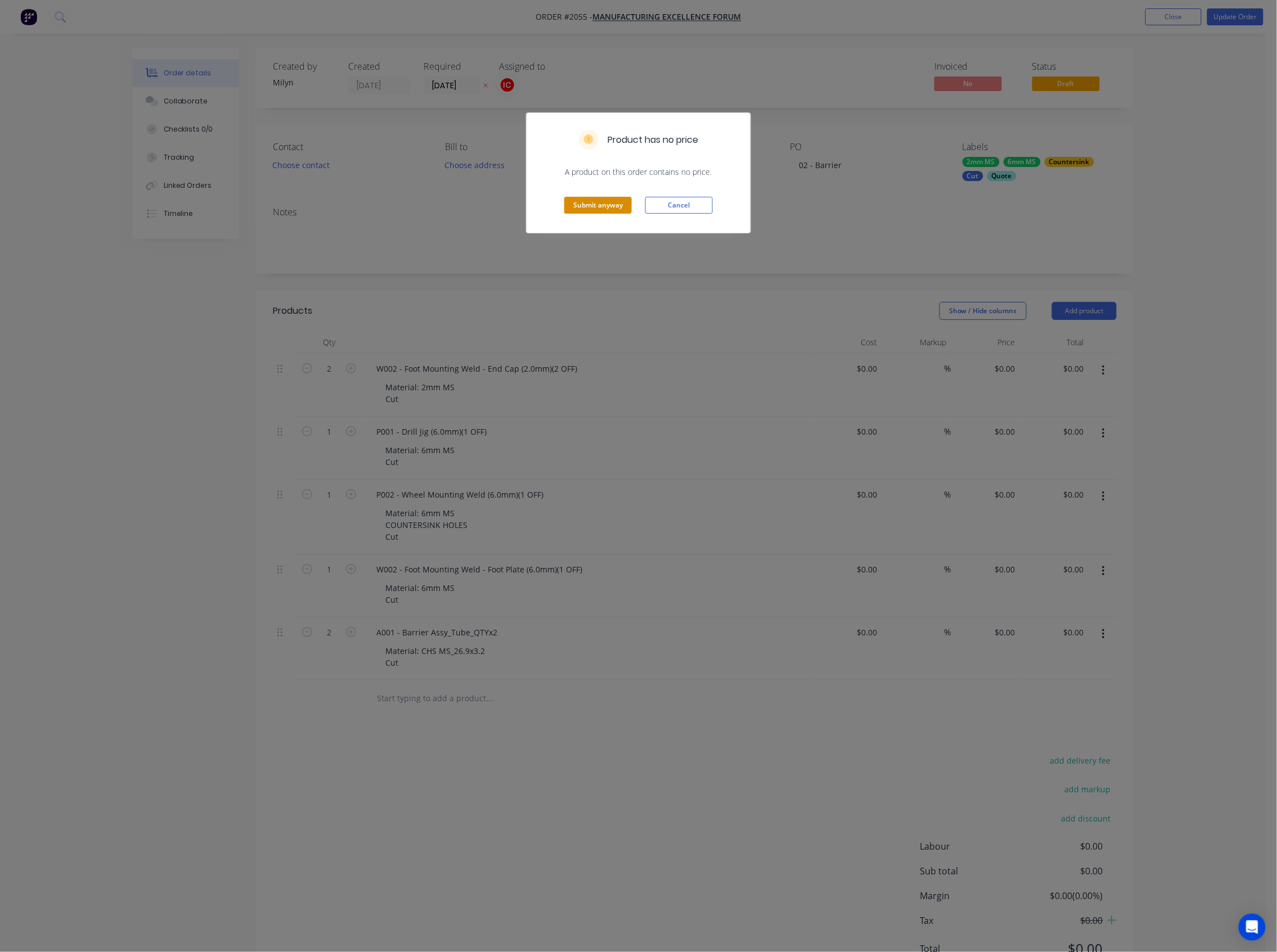
click at [605, 207] on button "Submit anyway" at bounding box center [598, 204] width 68 height 17
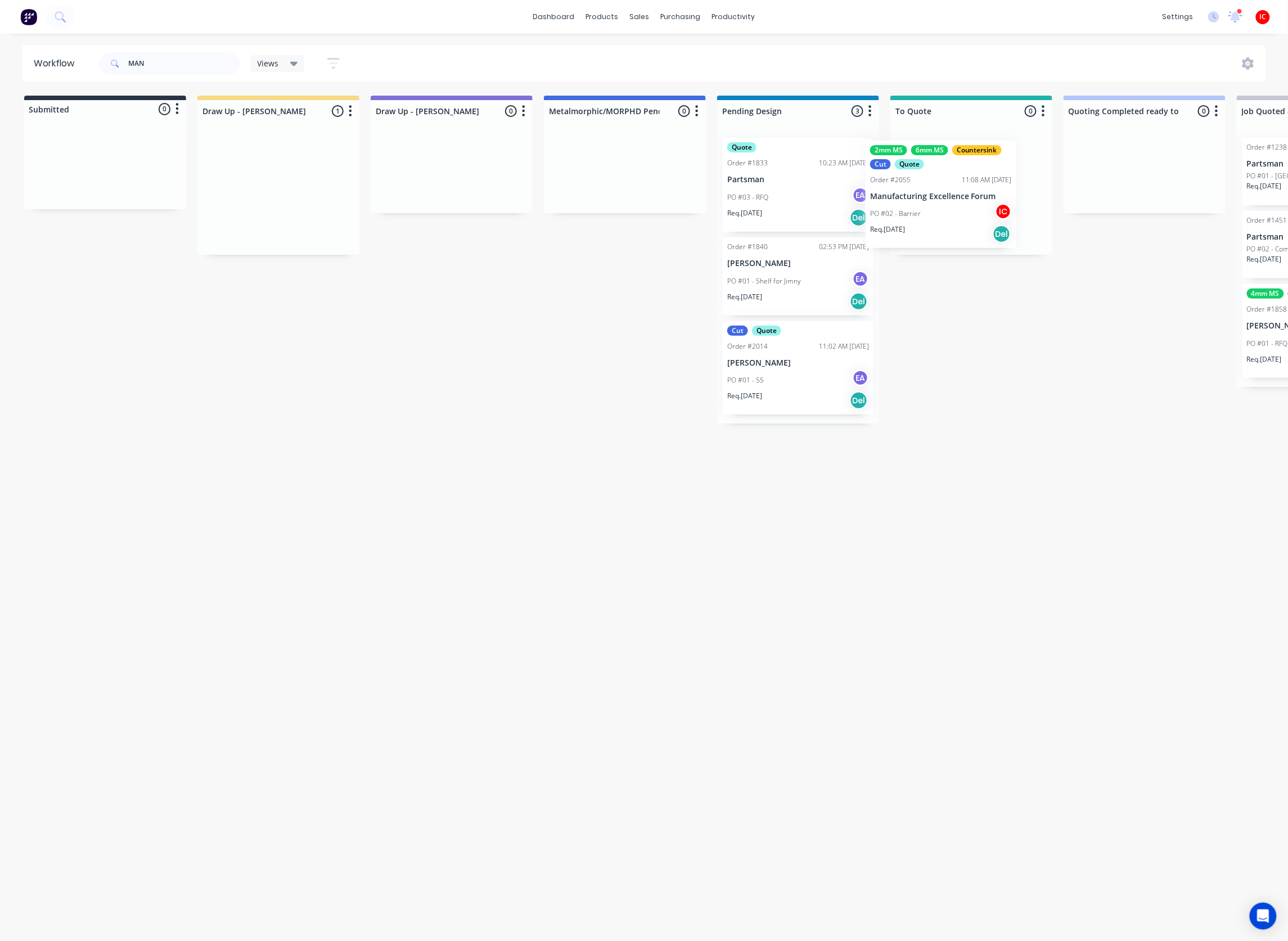
drag, startPoint x: 291, startPoint y: 177, endPoint x: 970, endPoint y: 180, distance: 679.0
drag, startPoint x: 347, startPoint y: 442, endPoint x: 325, endPoint y: 341, distance: 103.4
click at [345, 438] on div "Workflow MAN Views Save new view None (Default) edit [PERSON_NAME] edit [PERSON…" at bounding box center [644, 481] width 1288 height 873
drag, startPoint x: 46, startPoint y: 64, endPoint x: 2, endPoint y: 64, distance: 44.0
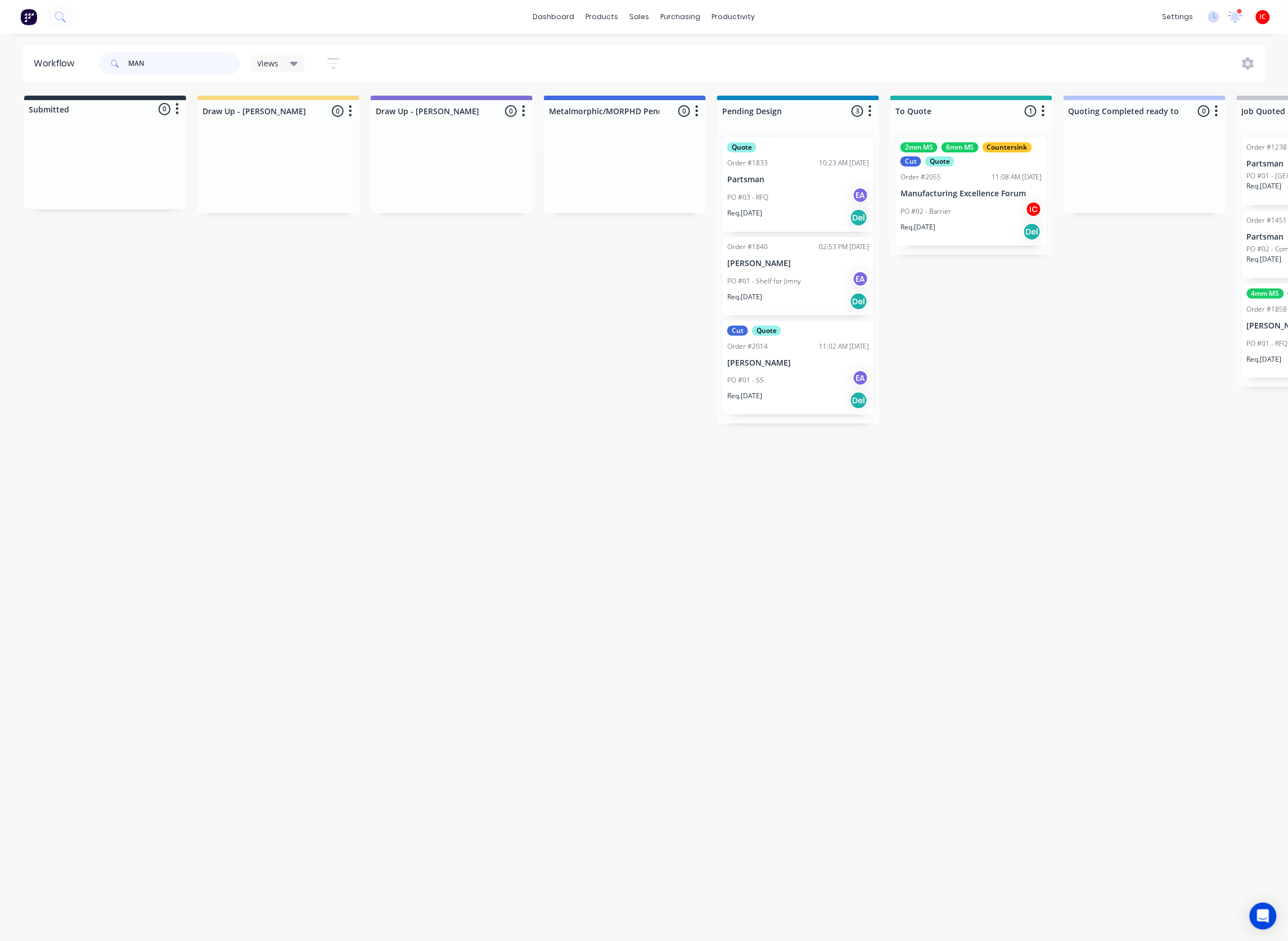
click at [2, 64] on div "Workflow MAN Views Save new view None (Default) edit [PERSON_NAME] edit [PERSON…" at bounding box center [644, 63] width 1288 height 37
click at [741, 50] on div "Workflow" at bounding box center [753, 54] width 34 height 10
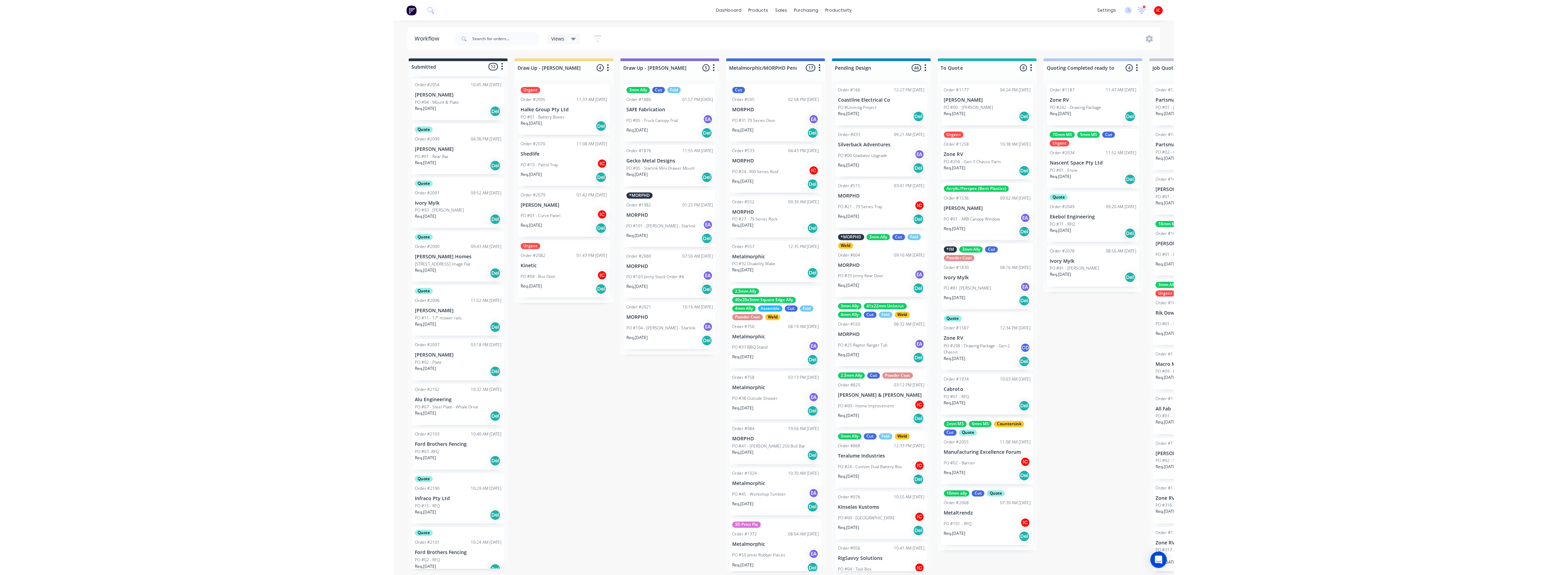
scroll to position [140, 0]
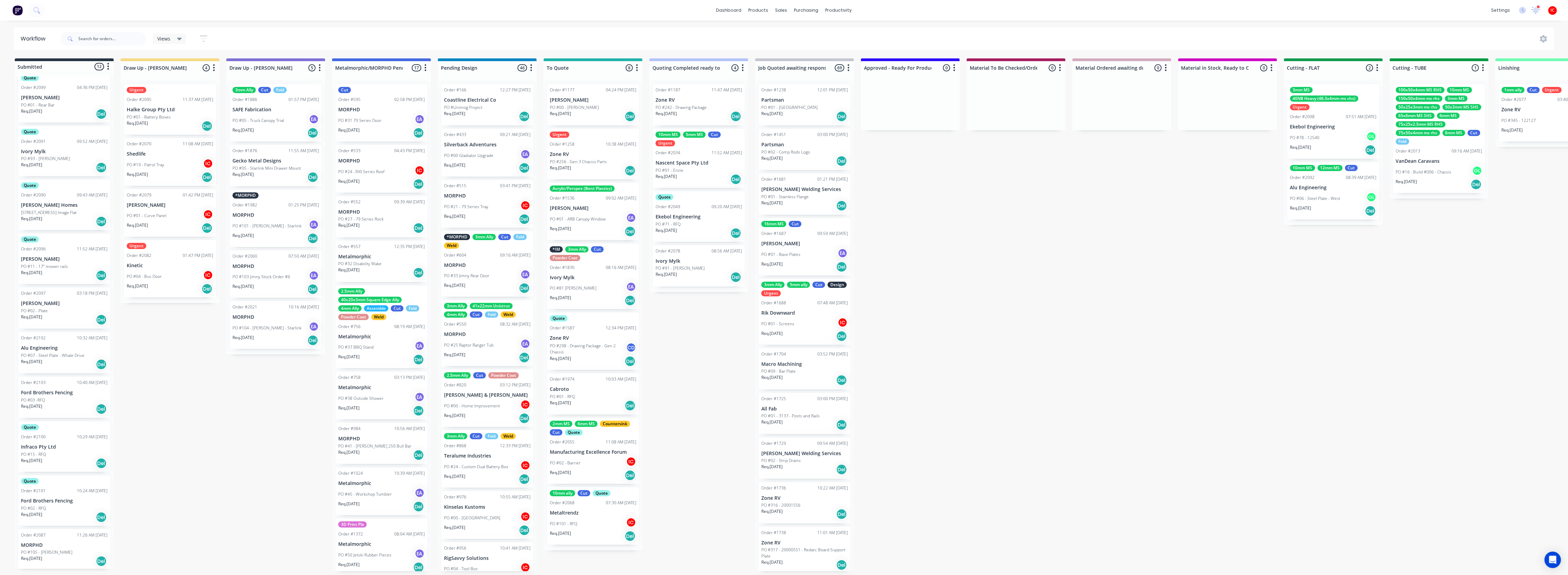
click at [696, 311] on div "Submitted 12 Status colour #273444 hex #273444 Save Cancel Summaries Total orde…" at bounding box center [1364, 315] width 2739 height 513
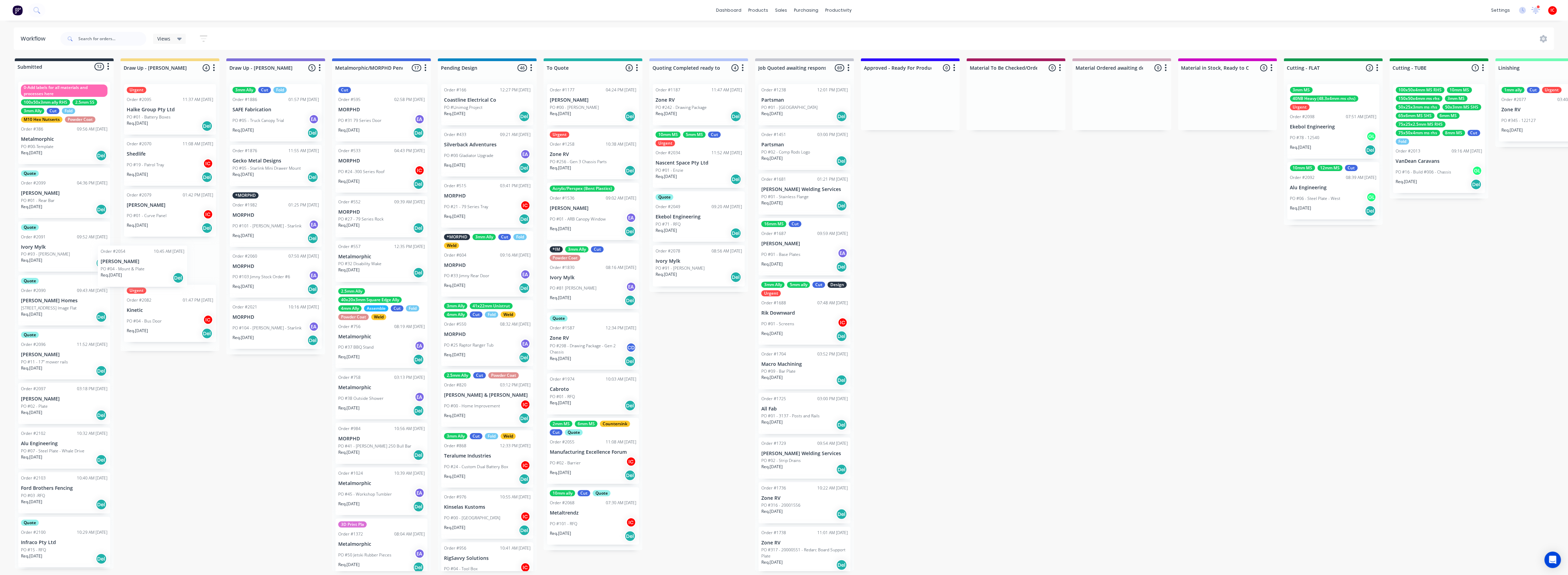
scroll to position [0, 0]
drag, startPoint x: 49, startPoint y: 189, endPoint x: 175, endPoint y: 263, distance: 146.1
click at [175, 263] on div "Submitted 12 Status colour #273444 hex #273444 Save Cancel Summaries Total orde…" at bounding box center [1364, 315] width 2739 height 513
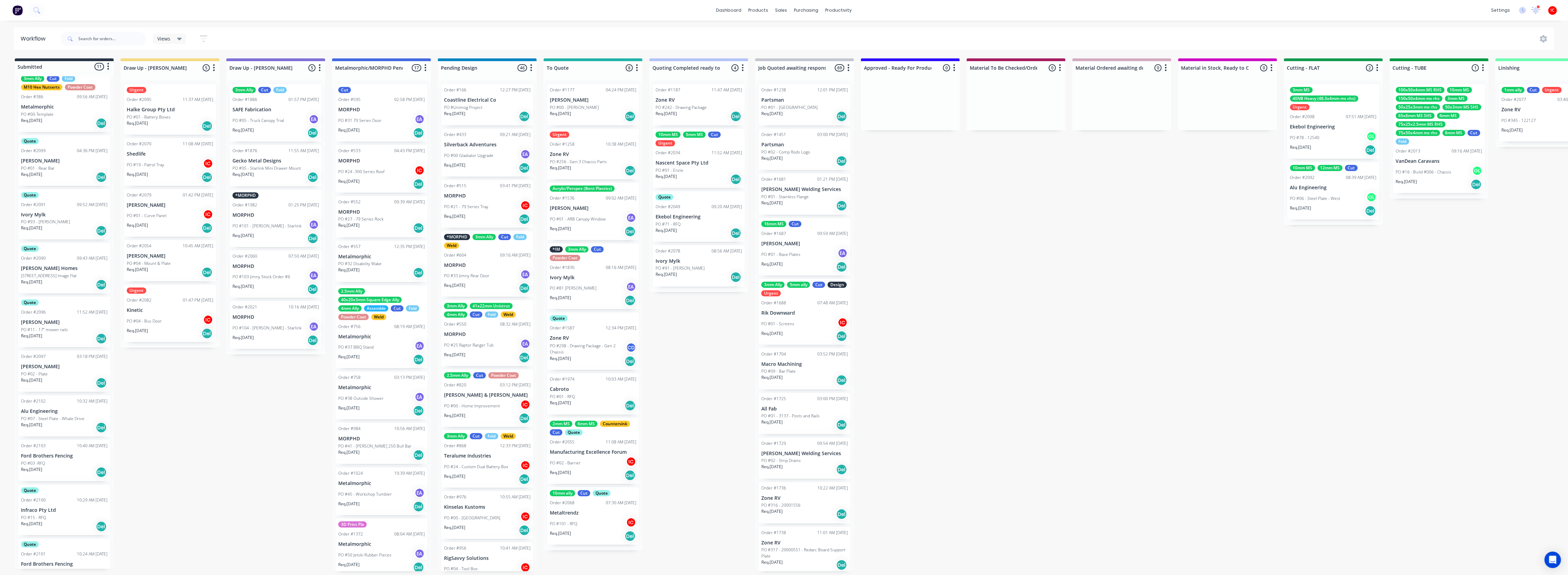
scroll to position [46, 0]
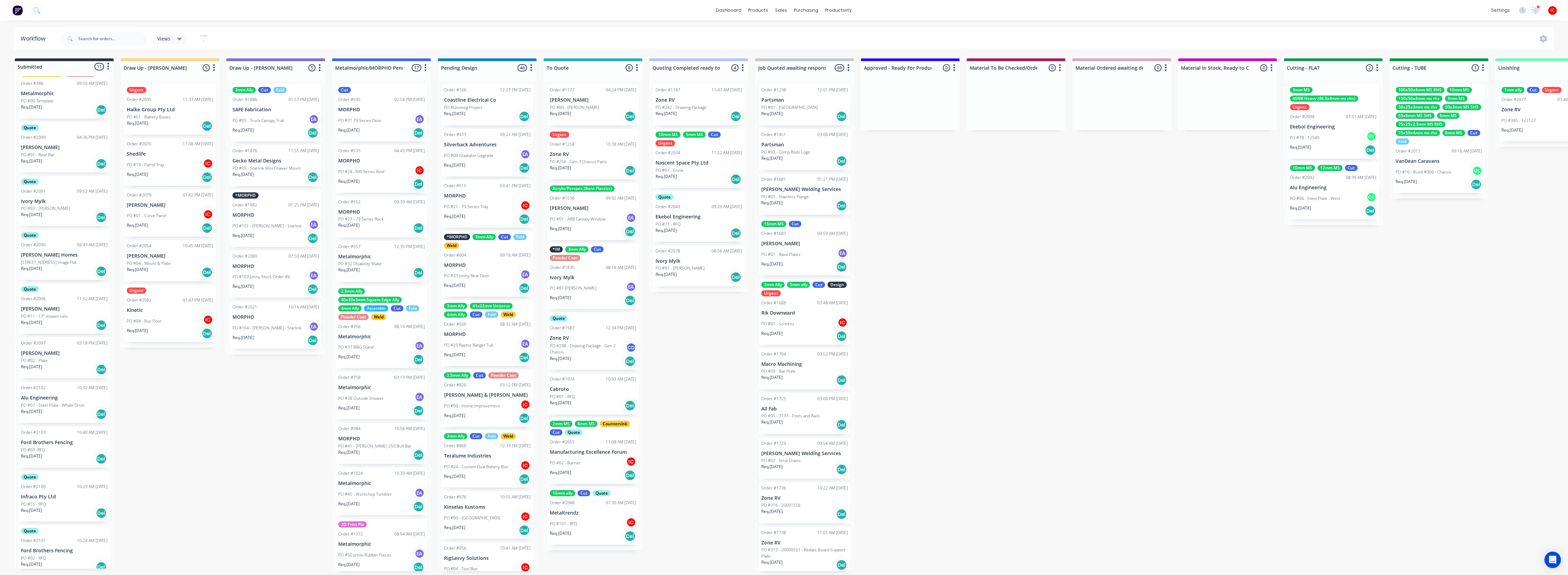
click at [66, 311] on div "PO #03 -RFQ" at bounding box center [64, 450] width 86 height 6
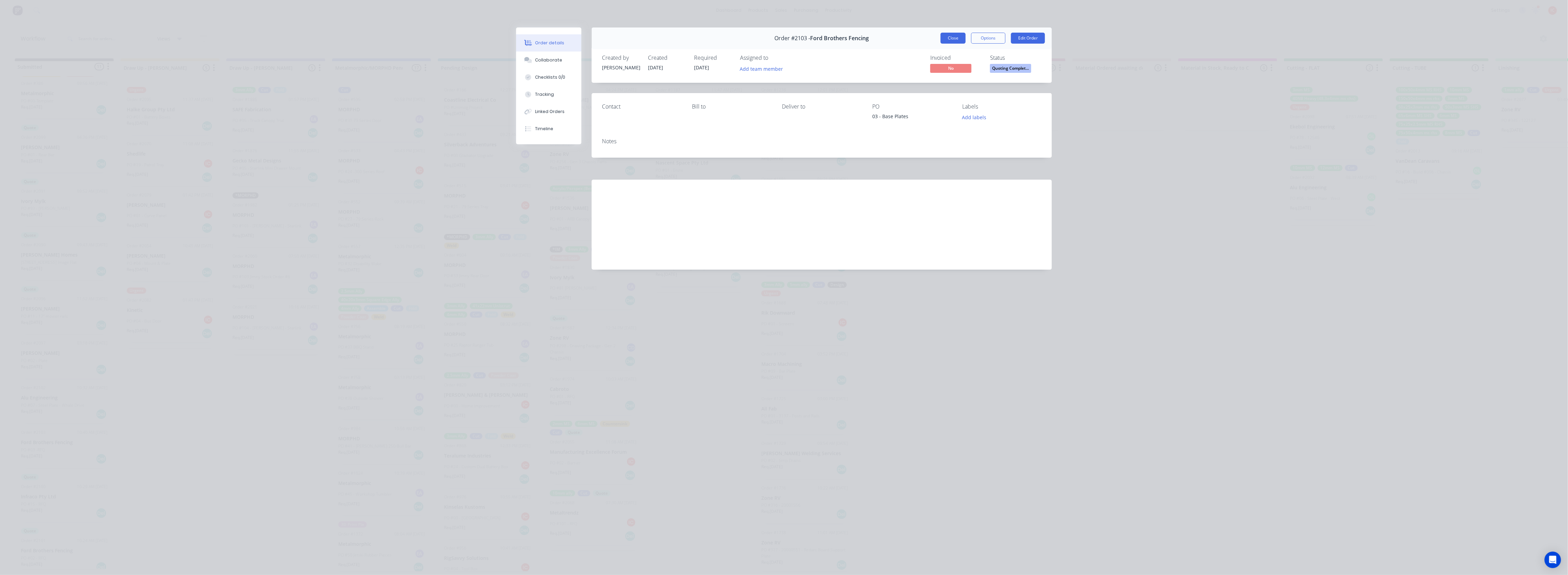
click at [696, 35] on button "Close" at bounding box center [953, 38] width 25 height 11
